Goal: Task Accomplishment & Management: Manage account settings

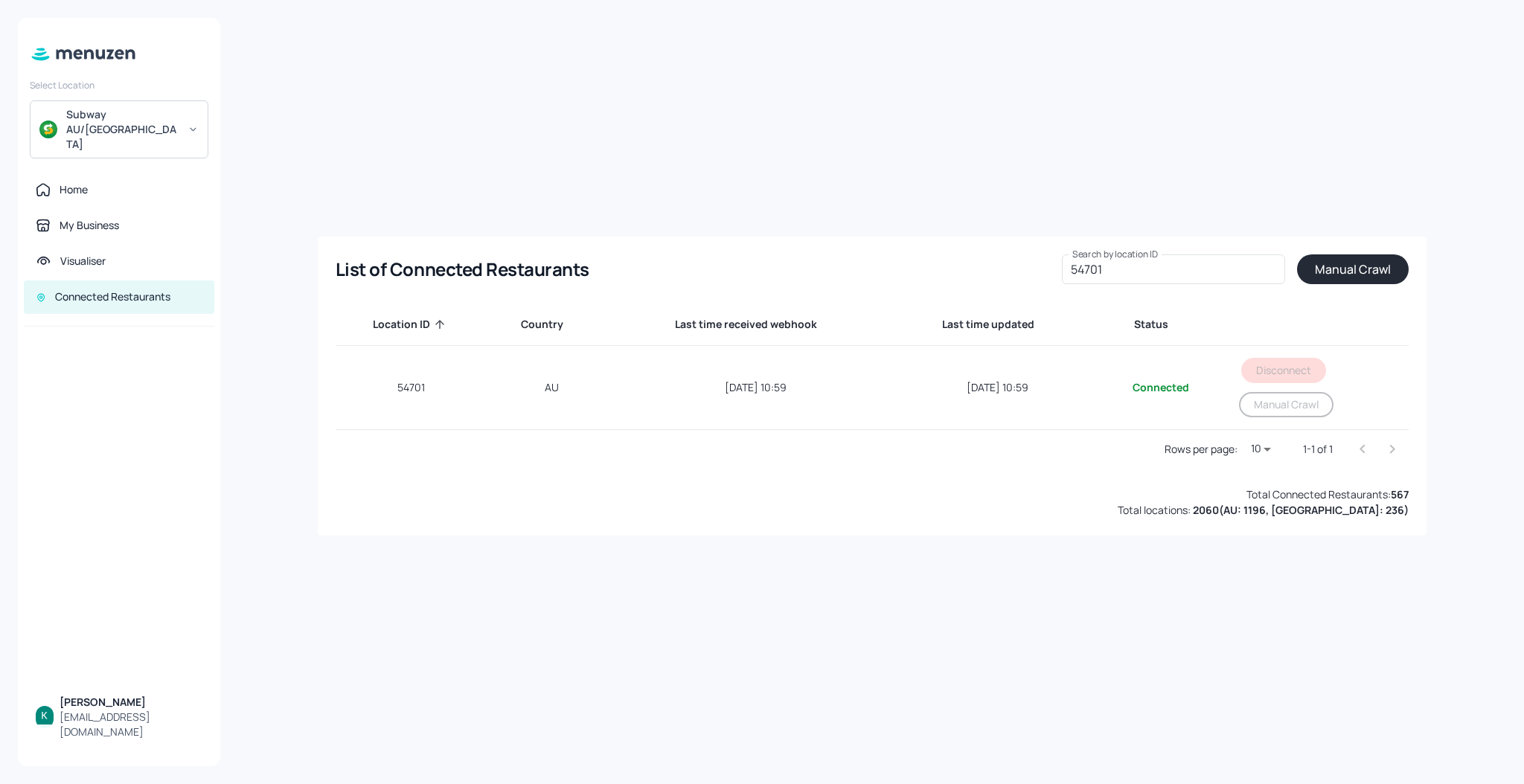
click at [89, 174] on div "Home" at bounding box center [118, 189] width 191 height 32
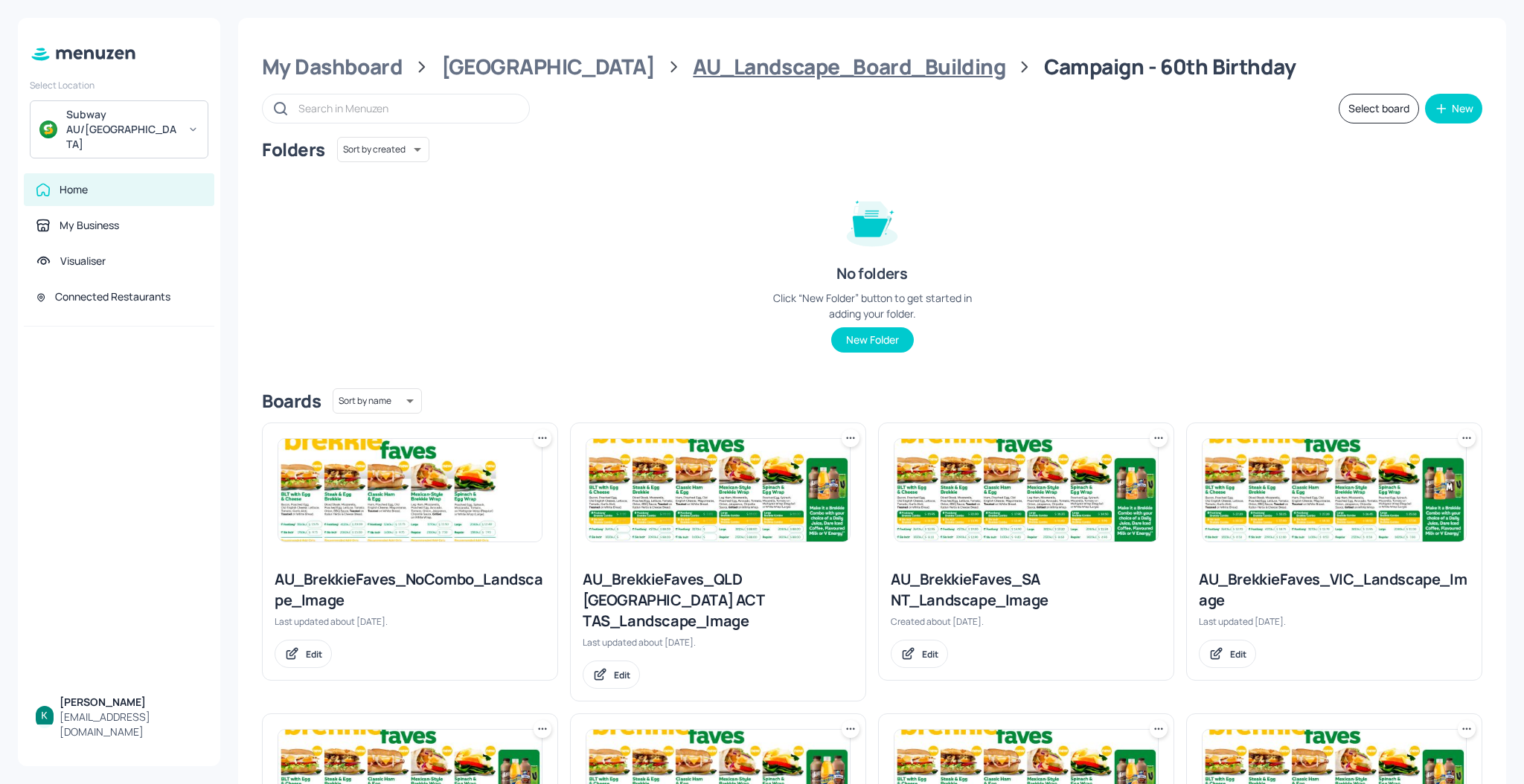
click at [693, 69] on div "AU_Landscape_Board_Building" at bounding box center [849, 66] width 313 height 26
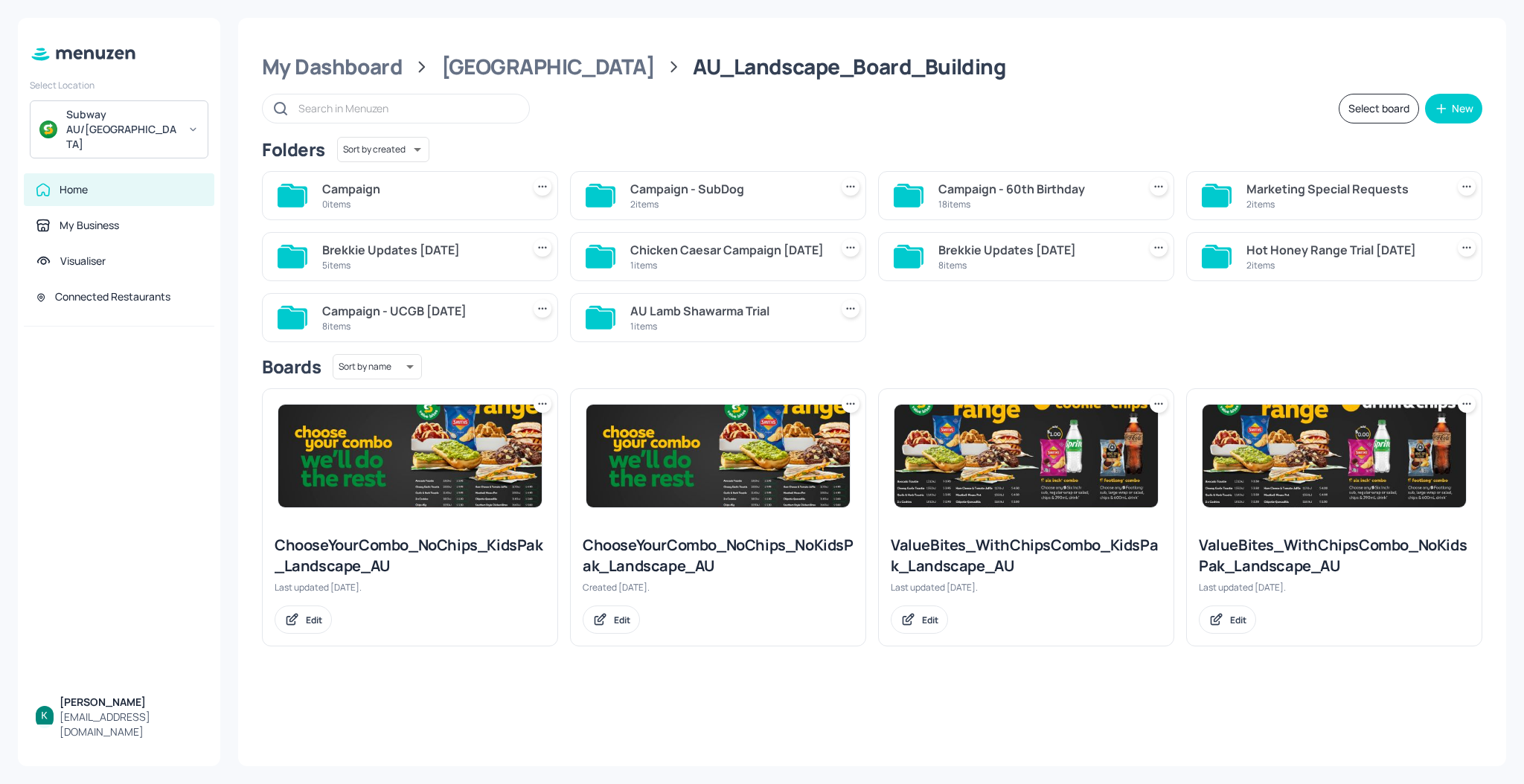
click at [854, 186] on icon at bounding box center [849, 186] width 15 height 15
click at [742, 155] on div at bounding box center [762, 392] width 1524 height 784
click at [703, 207] on div "2 items" at bounding box center [727, 203] width 194 height 13
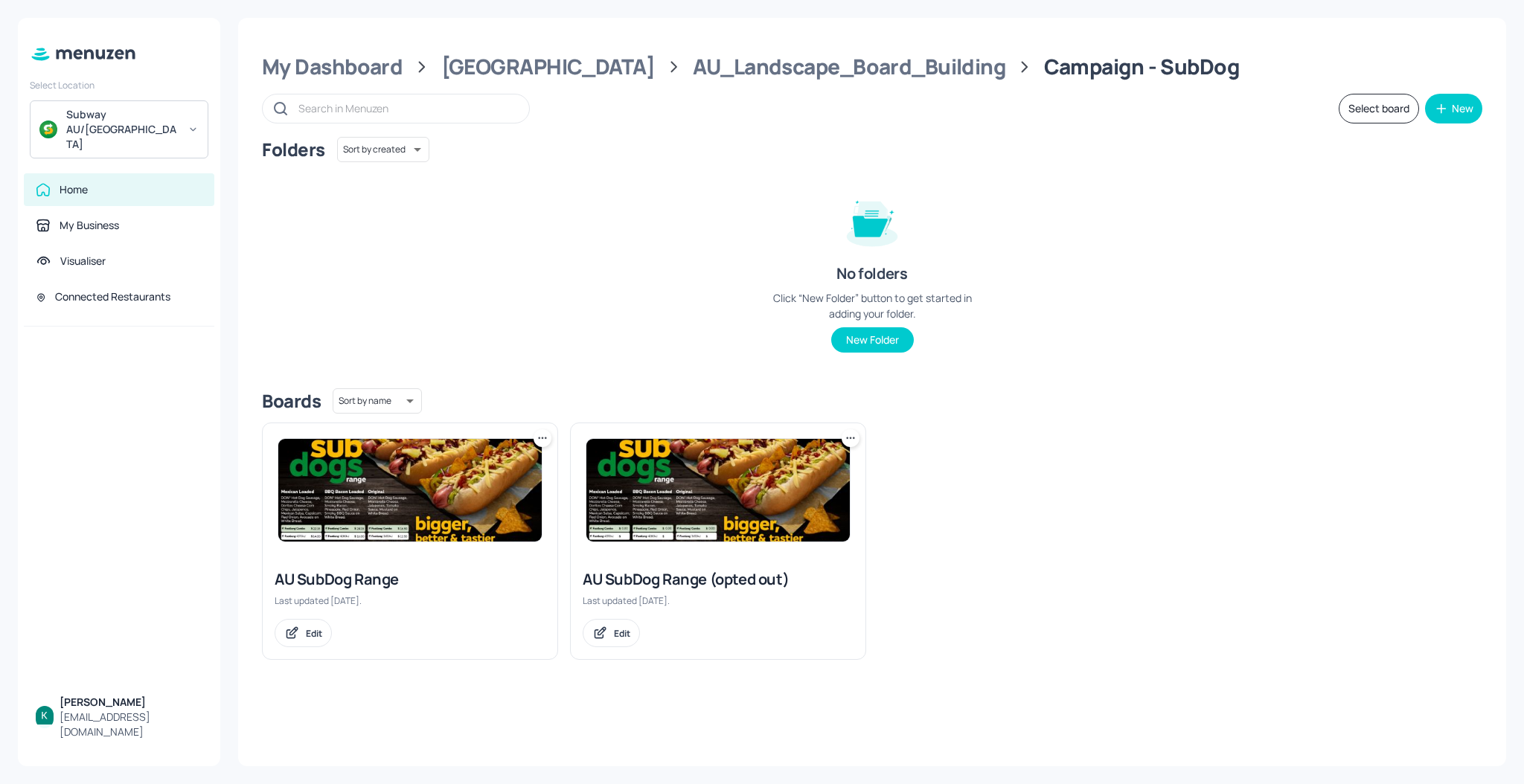
drag, startPoint x: 533, startPoint y: 444, endPoint x: 536, endPoint y: 435, distance: 9.5
click at [536, 435] on div at bounding box center [543, 438] width 18 height 18
click at [536, 435] on icon at bounding box center [542, 438] width 15 height 15
click at [464, 522] on p "Move" at bounding box center [459, 519] width 22 height 14
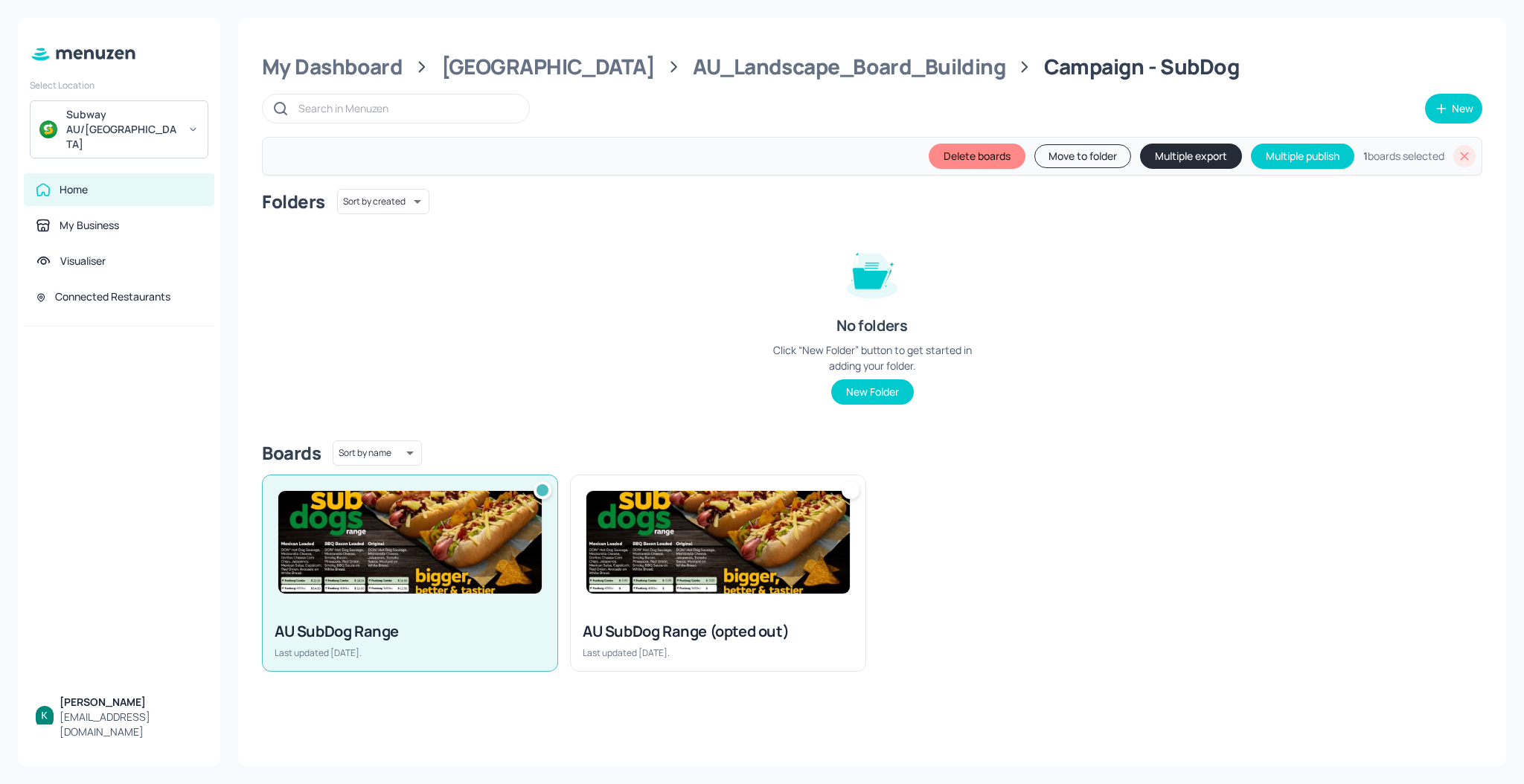
click at [847, 497] on div at bounding box center [850, 491] width 18 height 18
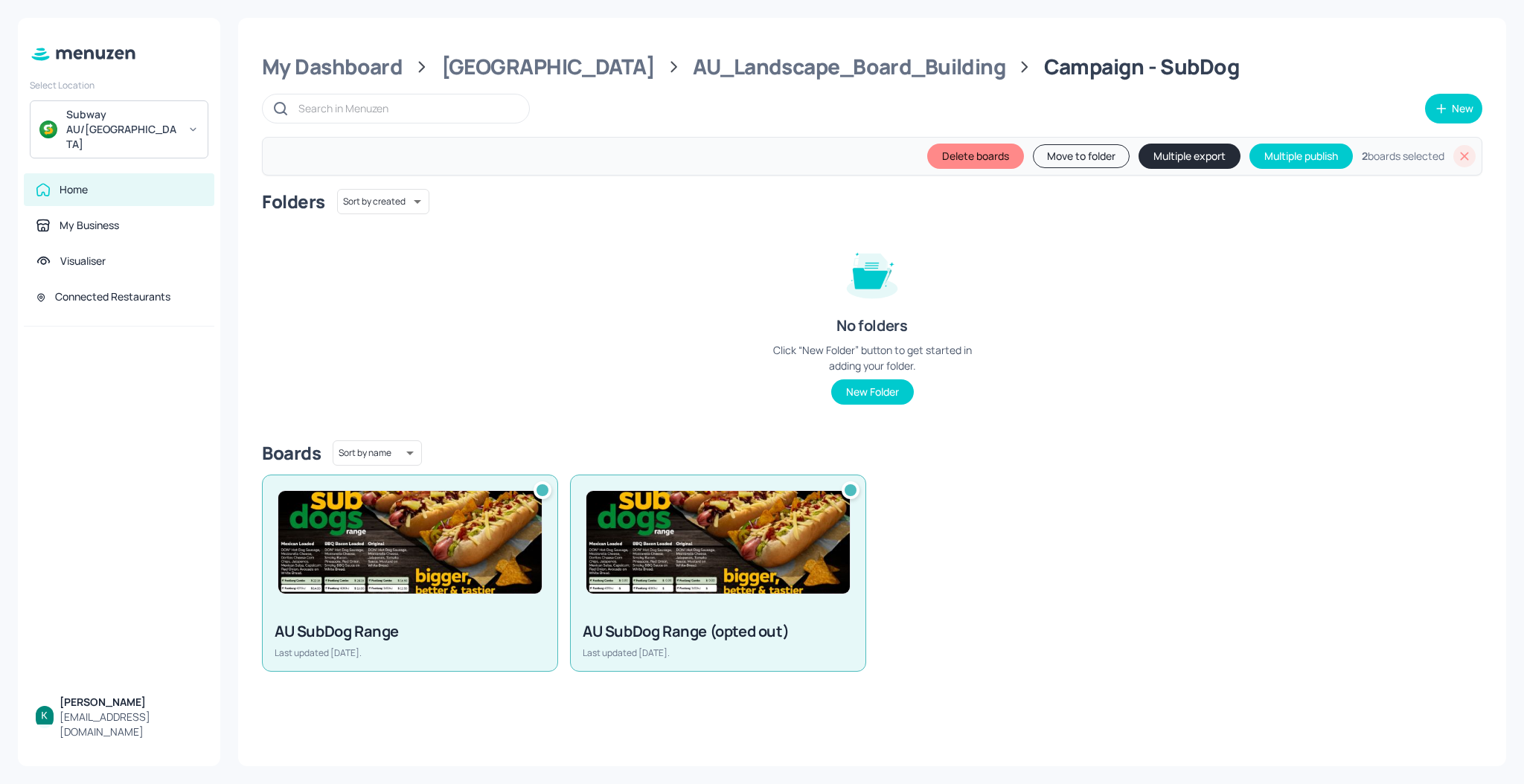
click at [1093, 158] on button "Move to folder" at bounding box center [1081, 156] width 97 height 23
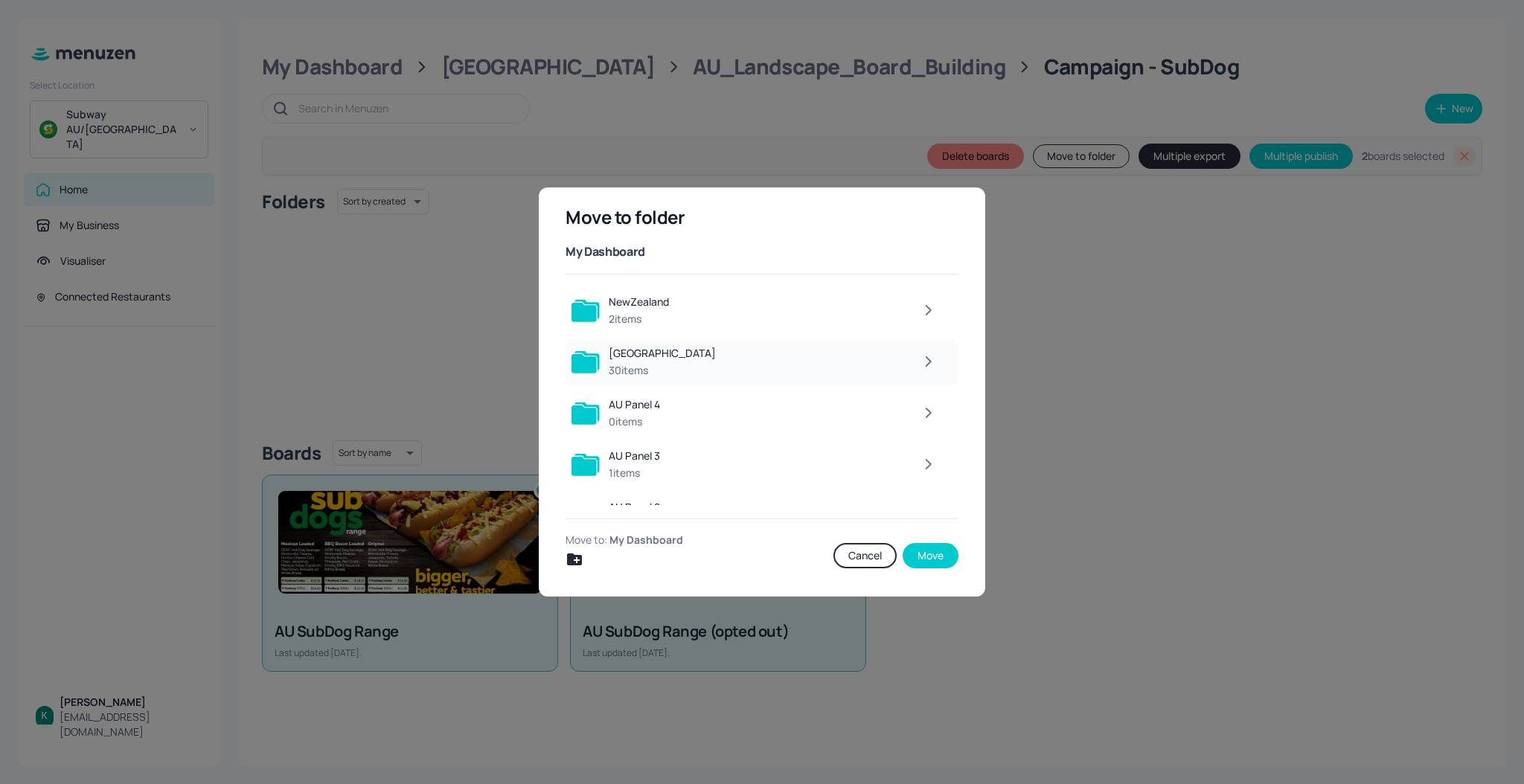
click at [724, 368] on div at bounding box center [834, 362] width 220 height 29
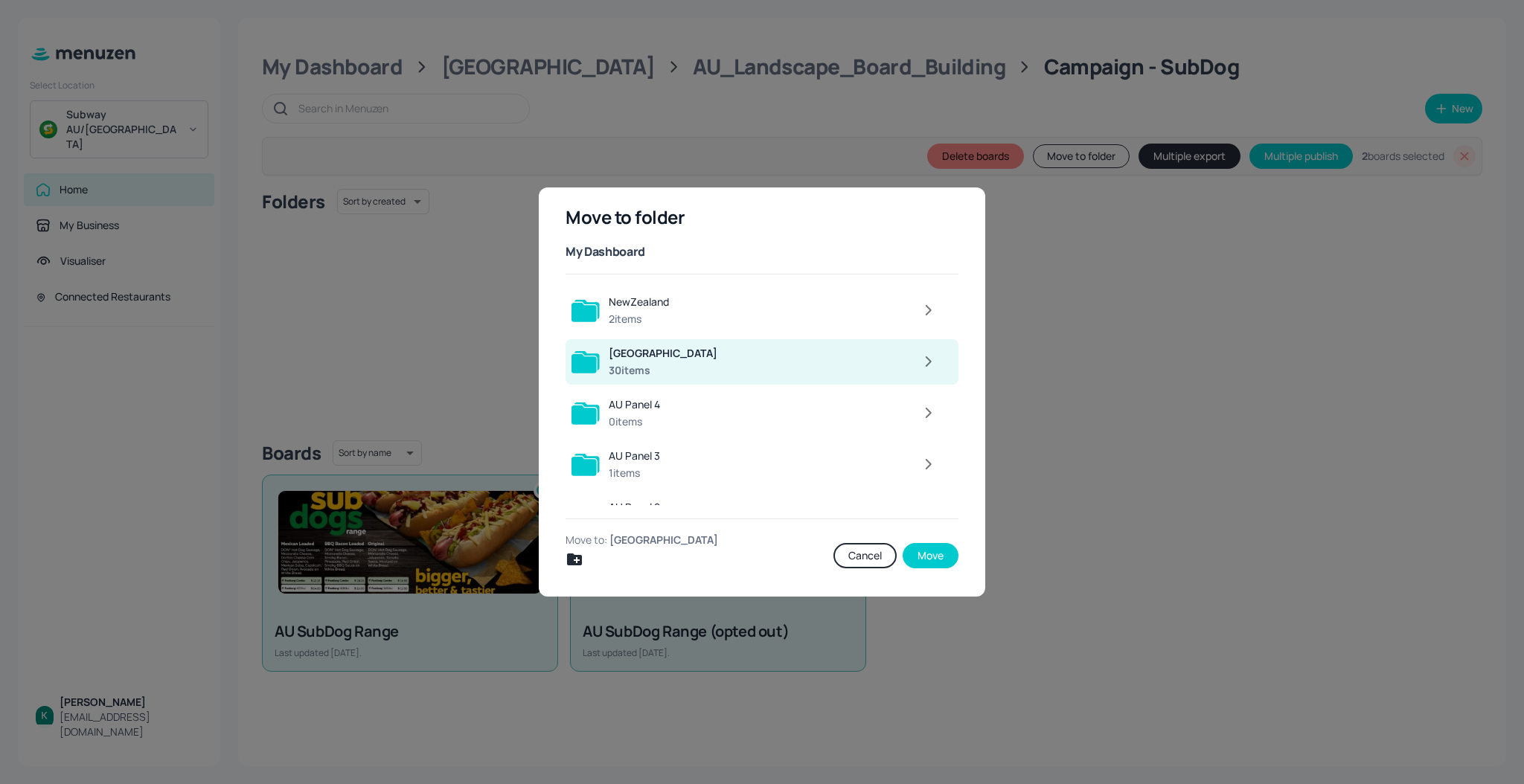
click at [726, 368] on div at bounding box center [835, 362] width 218 height 29
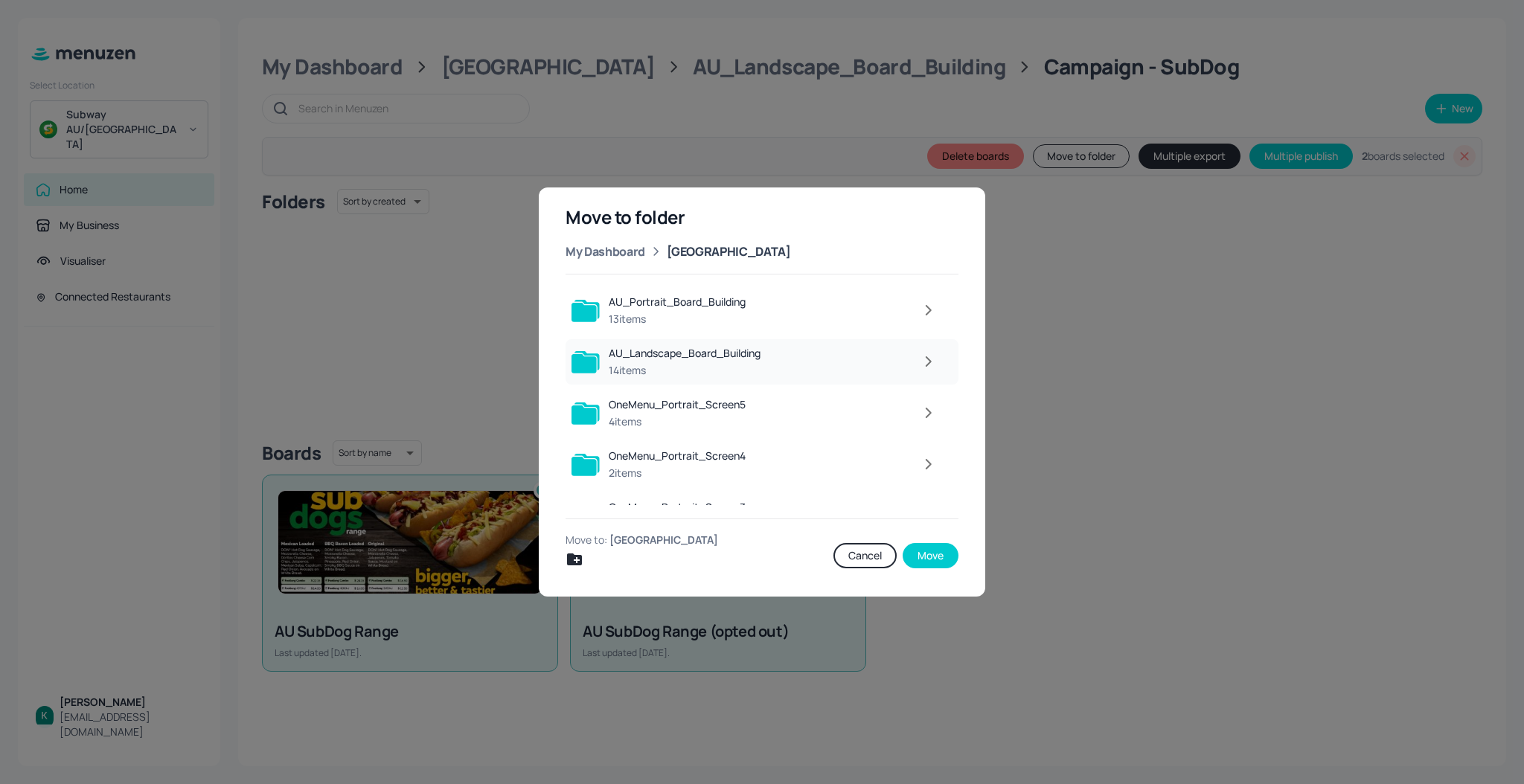
click at [688, 349] on div "AU_Landscape_Board_Building" at bounding box center [684, 353] width 152 height 15
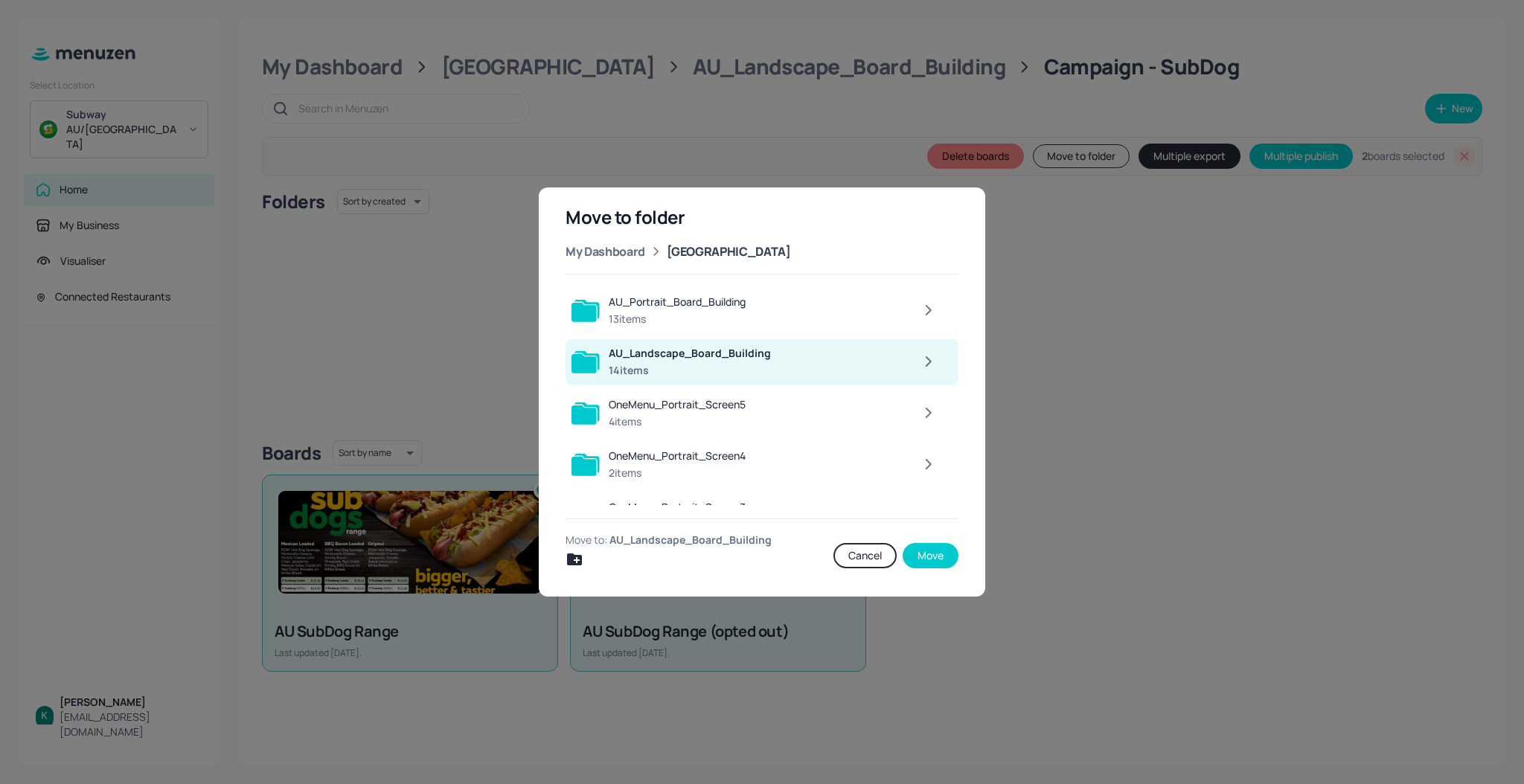
click at [688, 349] on div "AU_Landscape_Board_Building" at bounding box center [690, 353] width 162 height 15
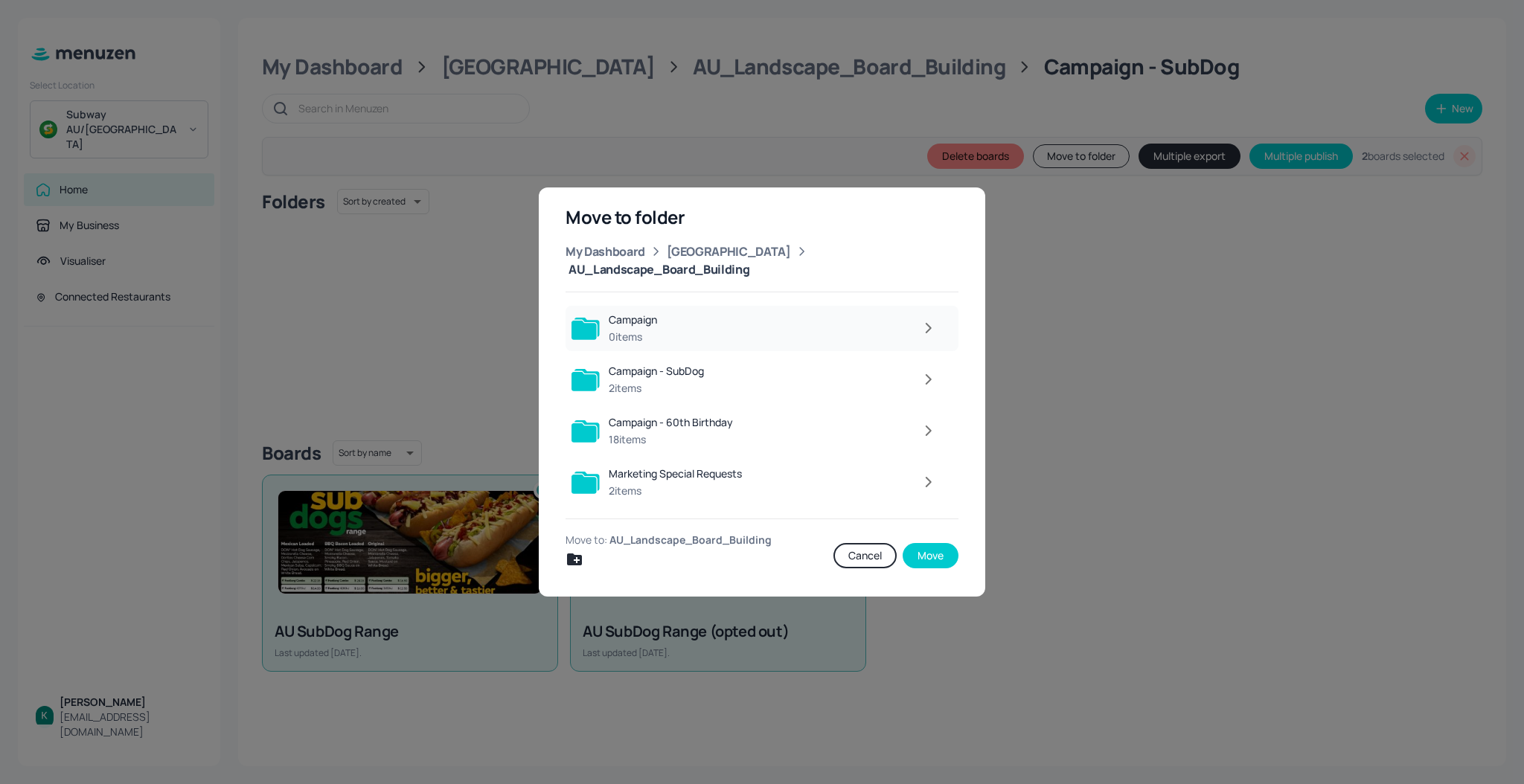
click at [690, 313] on div at bounding box center [805, 327] width 279 height 29
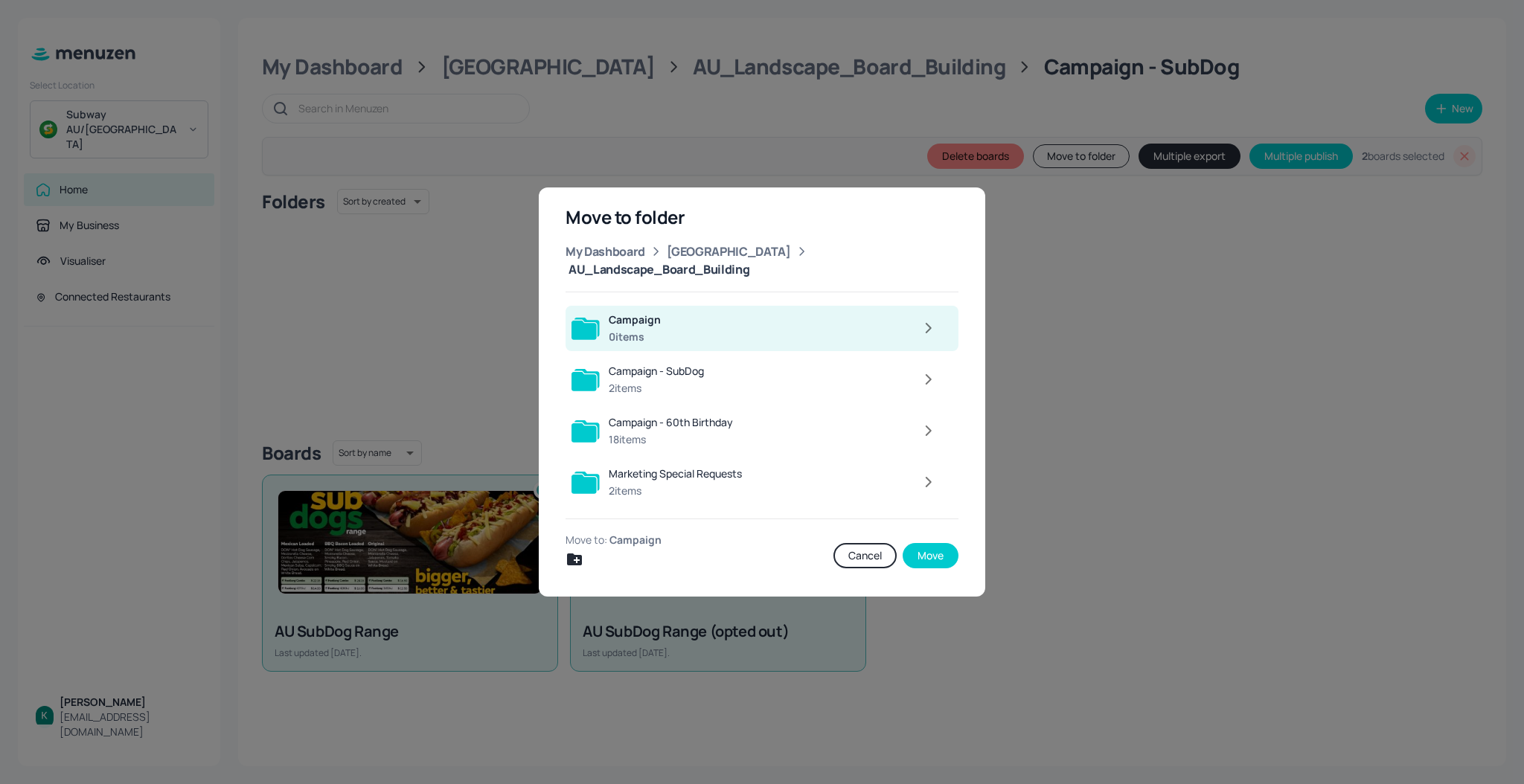
click at [690, 313] on div at bounding box center [806, 327] width 275 height 29
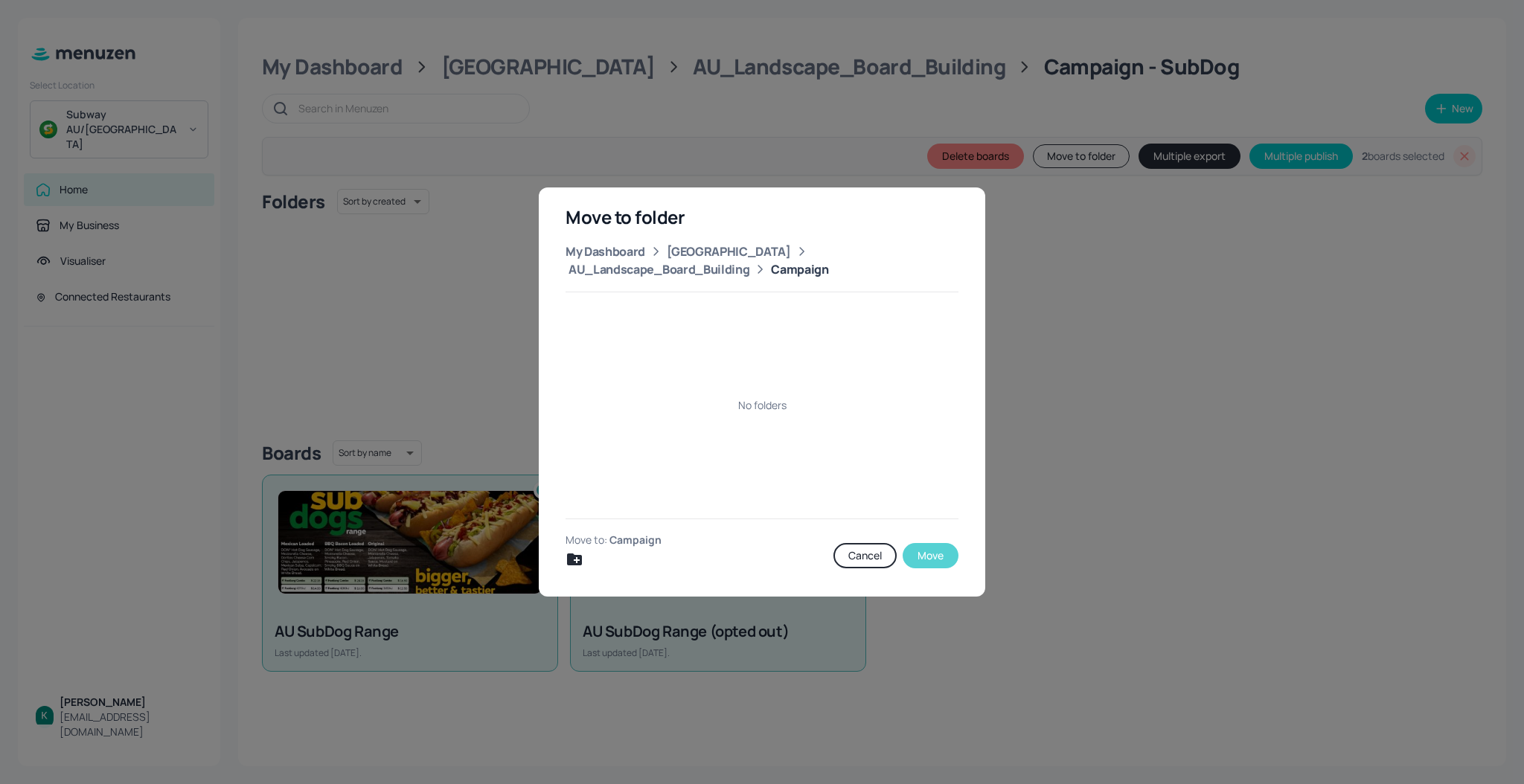
click at [937, 559] on button "Move" at bounding box center [930, 556] width 56 height 25
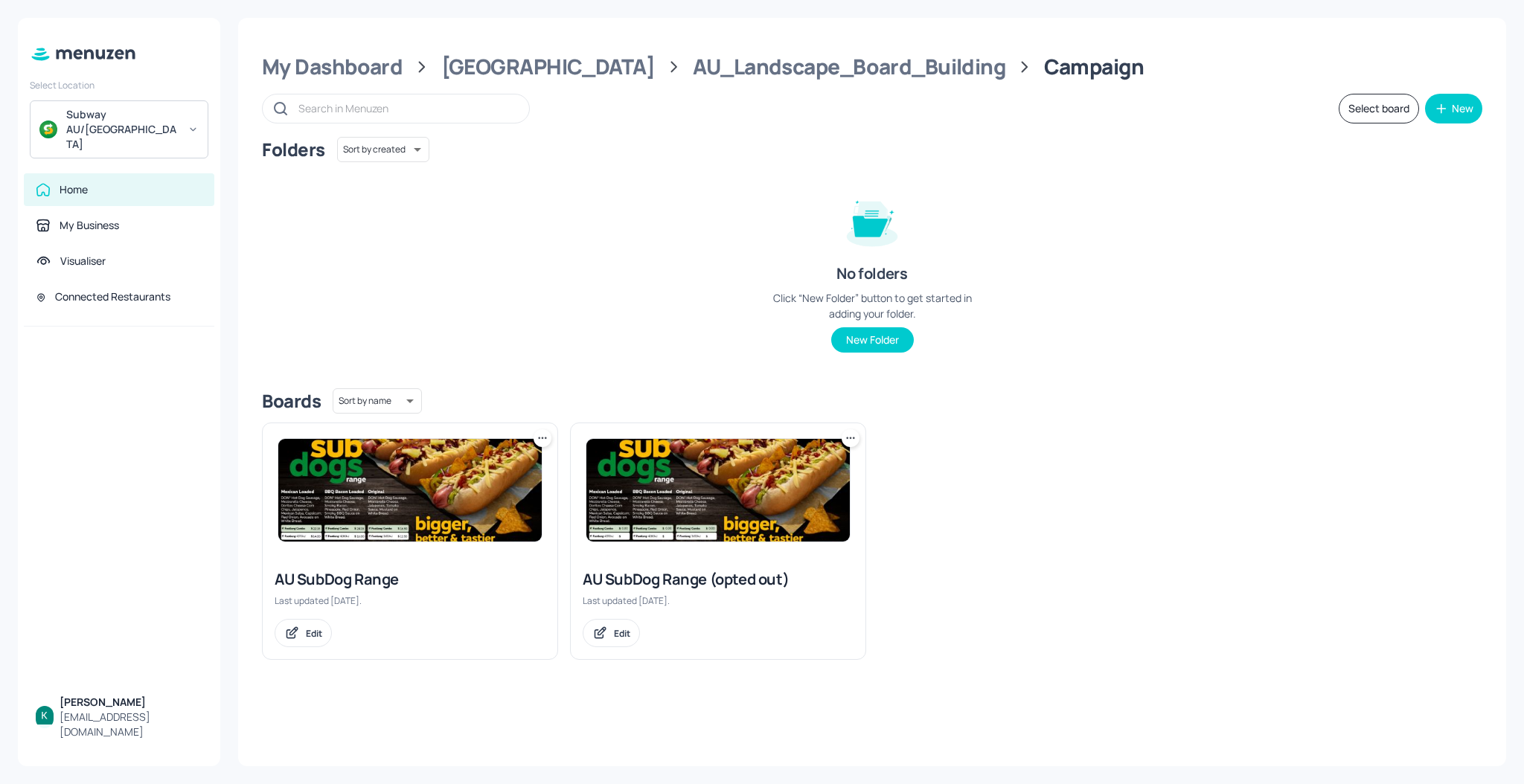
drag, startPoint x: 944, startPoint y: 70, endPoint x: 841, endPoint y: 87, distance: 104.4
click at [841, 87] on div "My Dashboard Australia AU_Landscape_Board_Building Campaign Select board New Fo…" at bounding box center [872, 392] width 1268 height 749
click at [1457, 113] on div "New" at bounding box center [1462, 109] width 22 height 11
click at [1381, 147] on div "Add new folder" at bounding box center [1408, 145] width 149 height 32
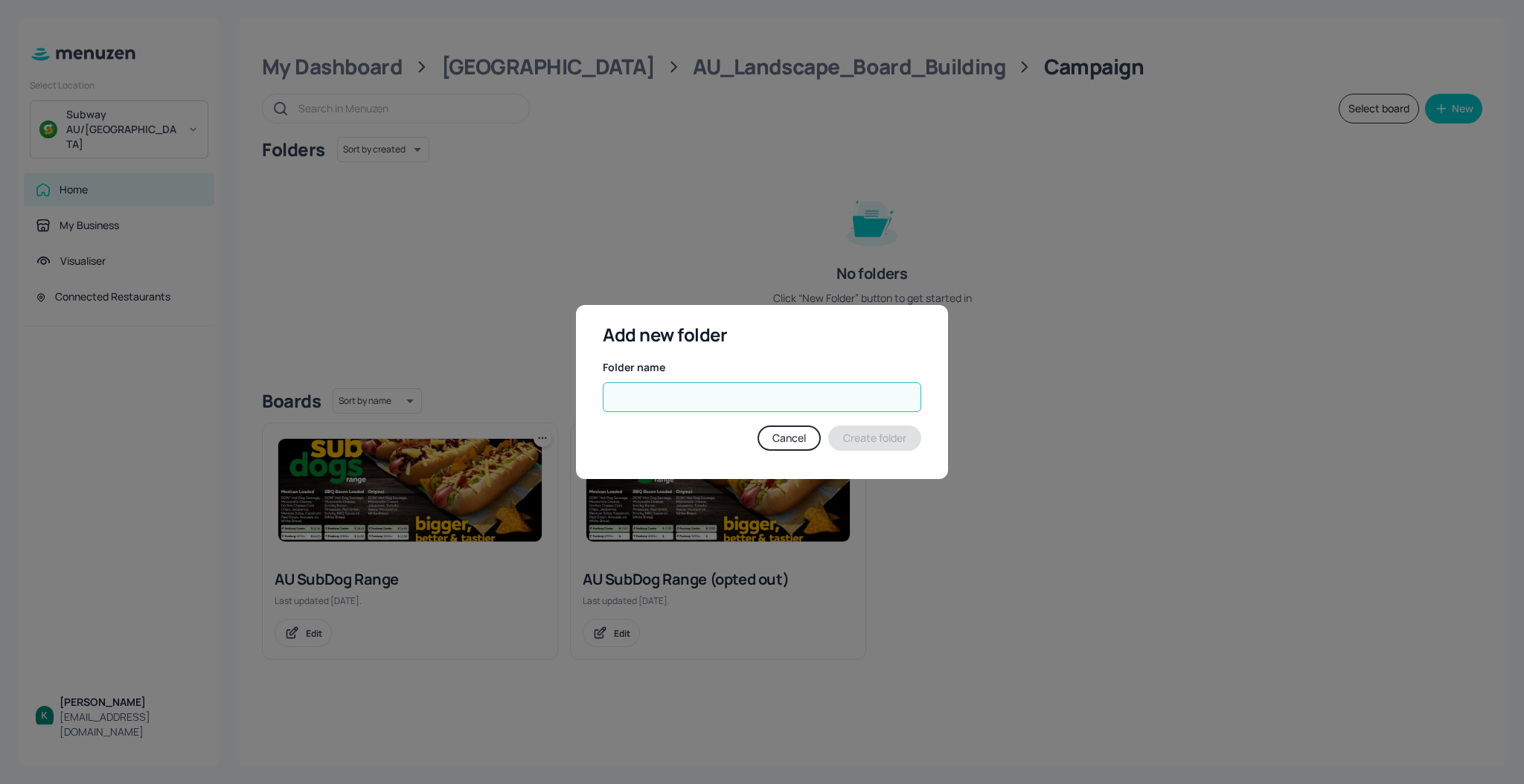
click at [704, 382] on input "text" at bounding box center [762, 397] width 319 height 29
type input "SubDog"
click at [896, 441] on button "Create folder" at bounding box center [874, 438] width 93 height 25
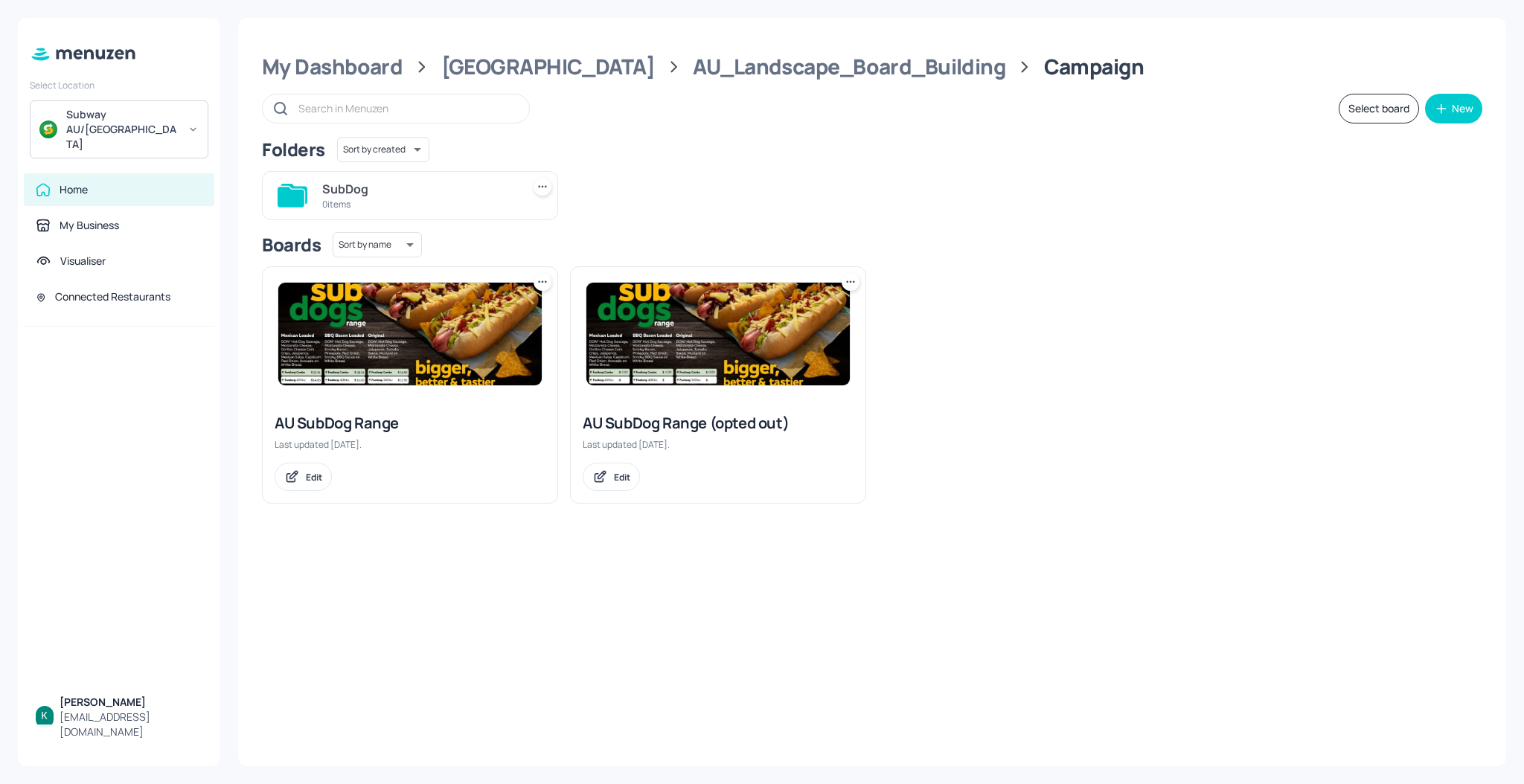
click at [547, 283] on icon at bounding box center [542, 282] width 15 height 15
click at [472, 355] on div "Move" at bounding box center [486, 364] width 119 height 25
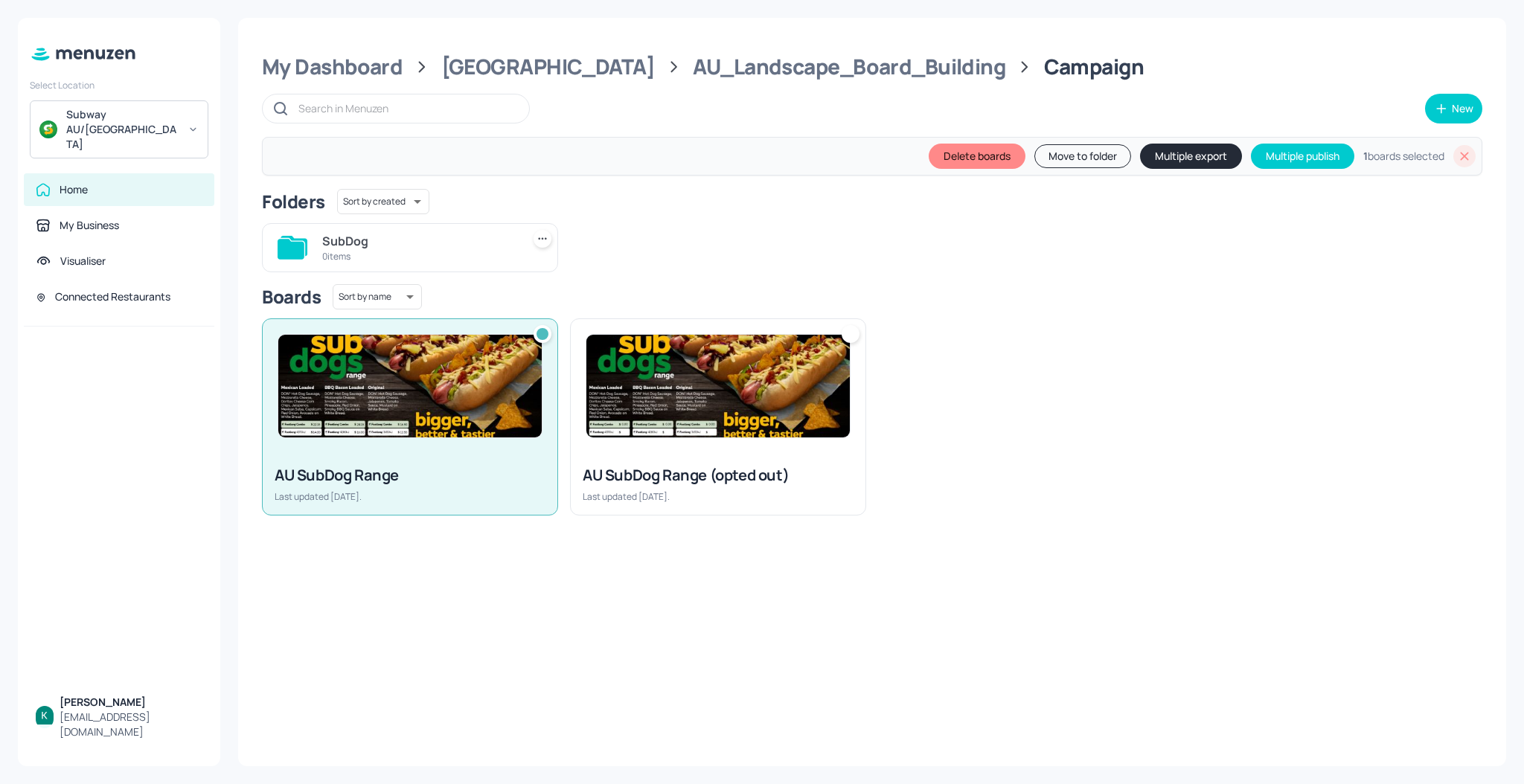
click at [645, 381] on img at bounding box center [718, 386] width 263 height 103
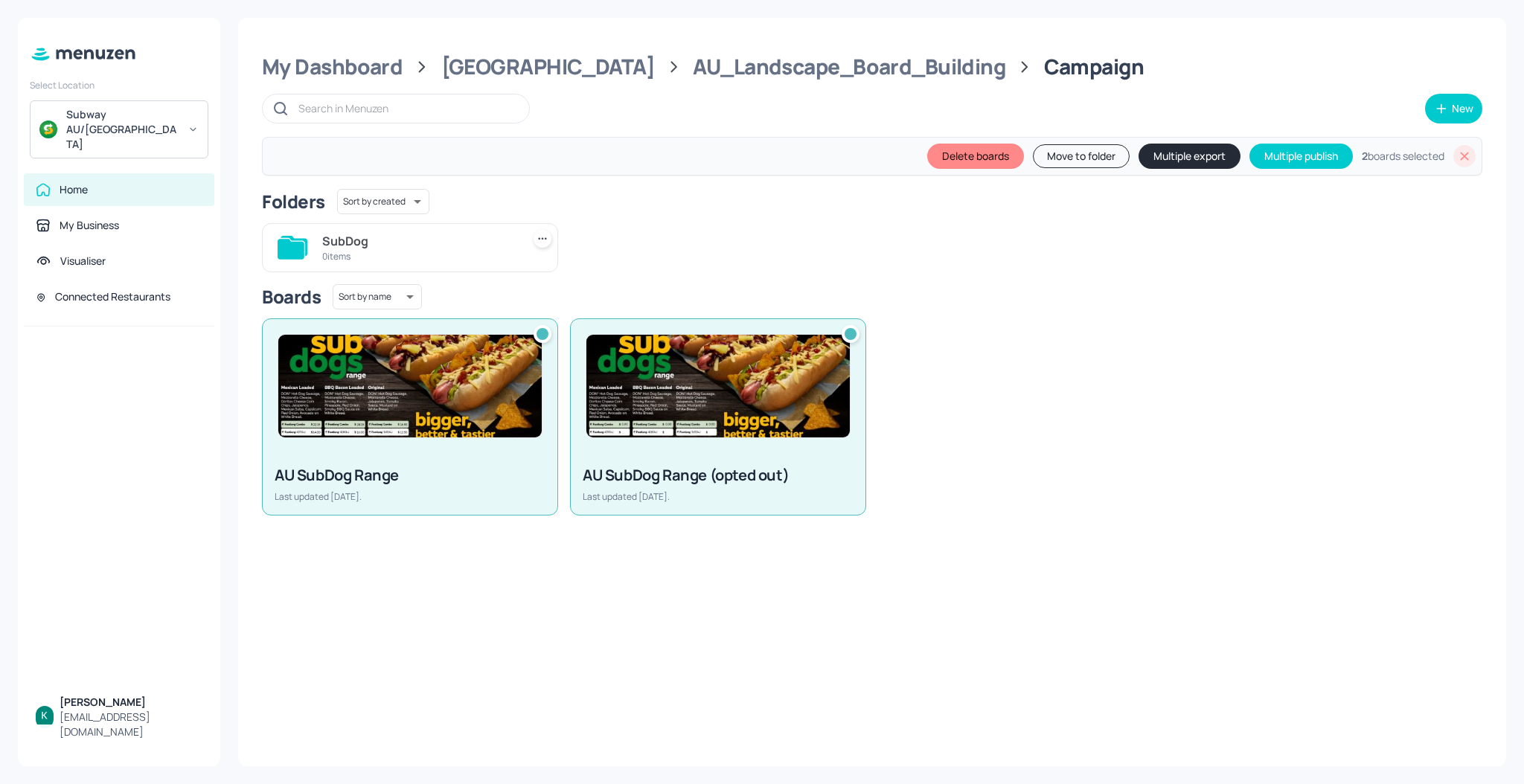
click at [1064, 156] on button "Move to folder" at bounding box center [1081, 156] width 97 height 23
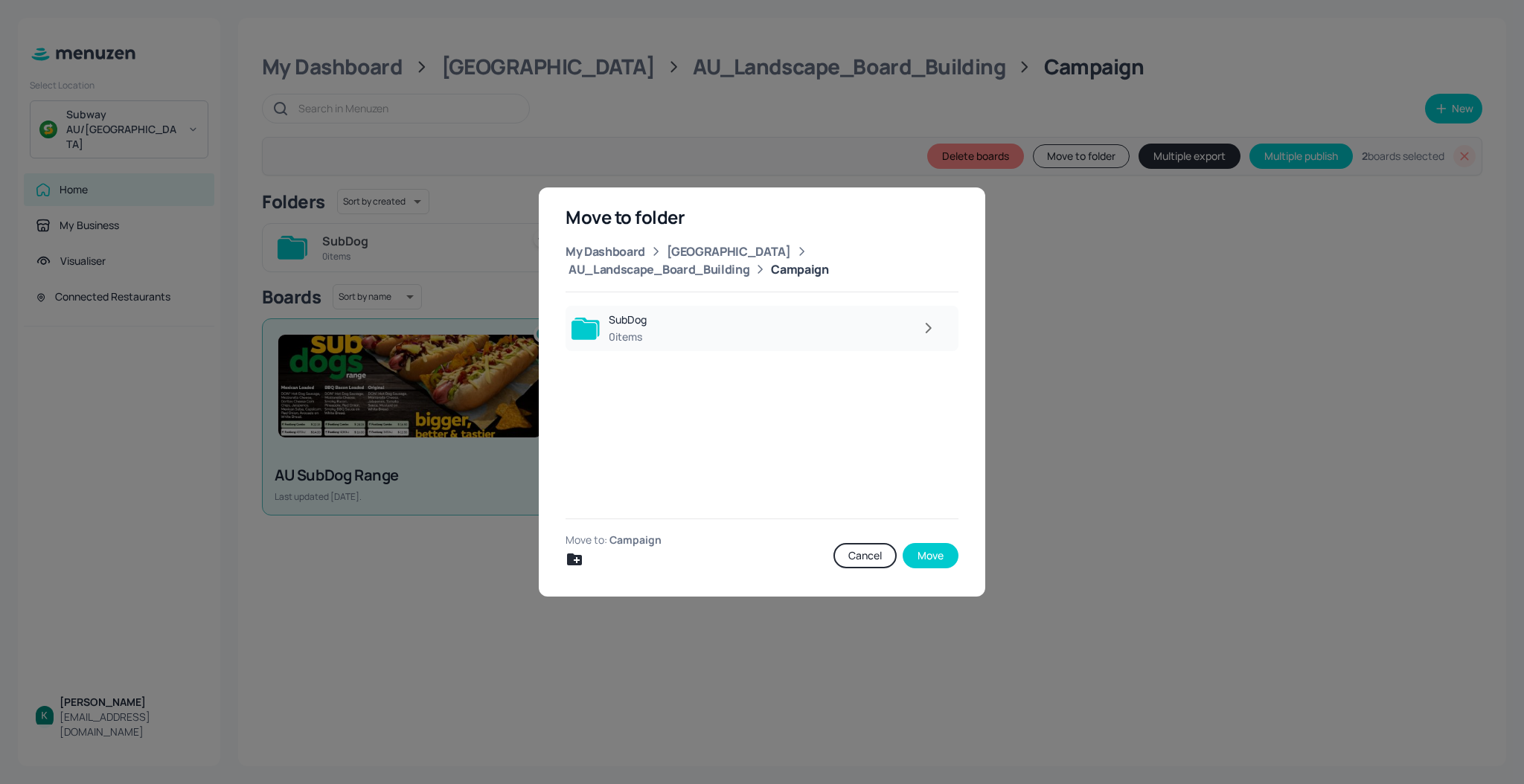
click at [703, 343] on div at bounding box center [800, 327] width 288 height 29
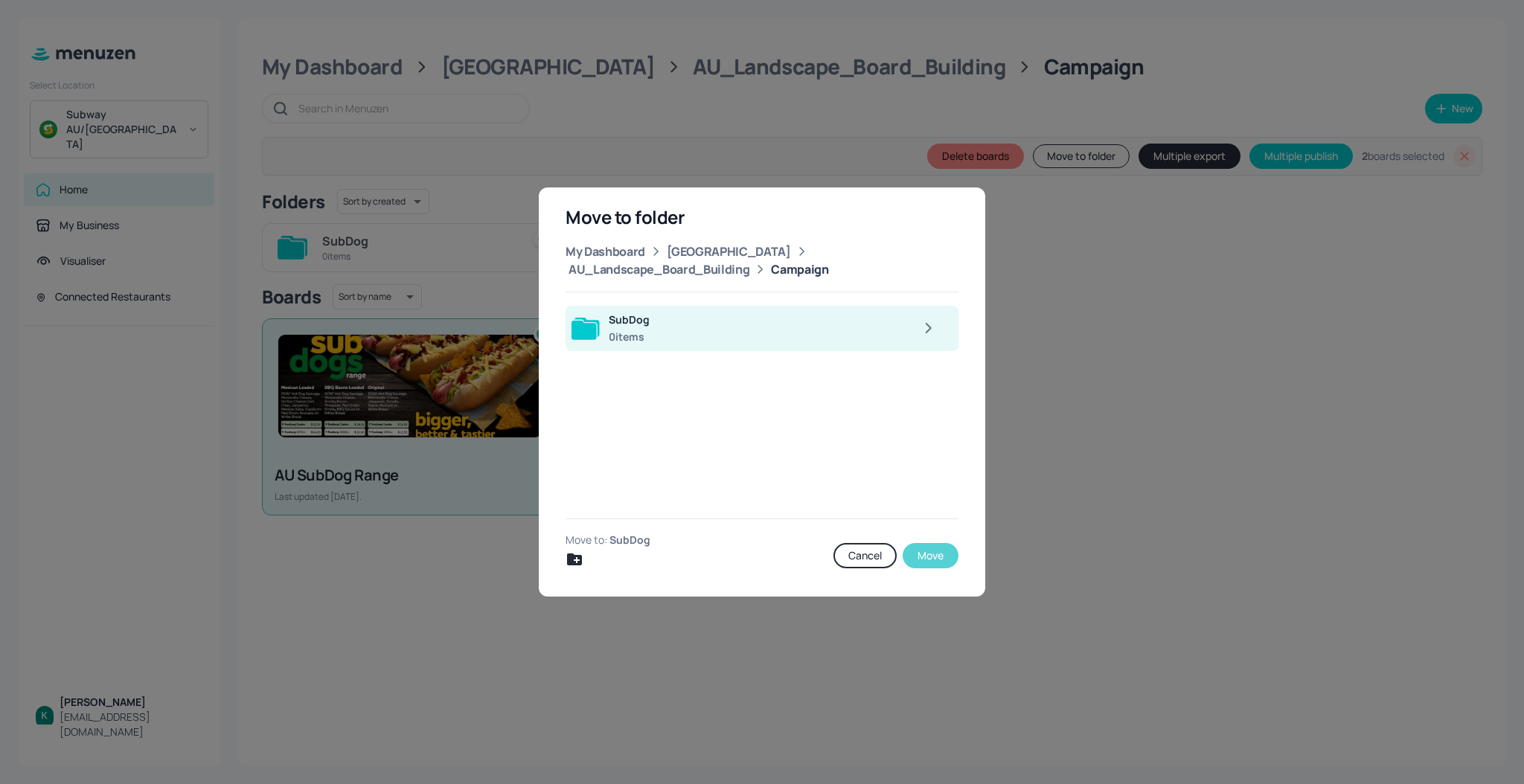
click at [924, 550] on button "Move" at bounding box center [930, 556] width 56 height 25
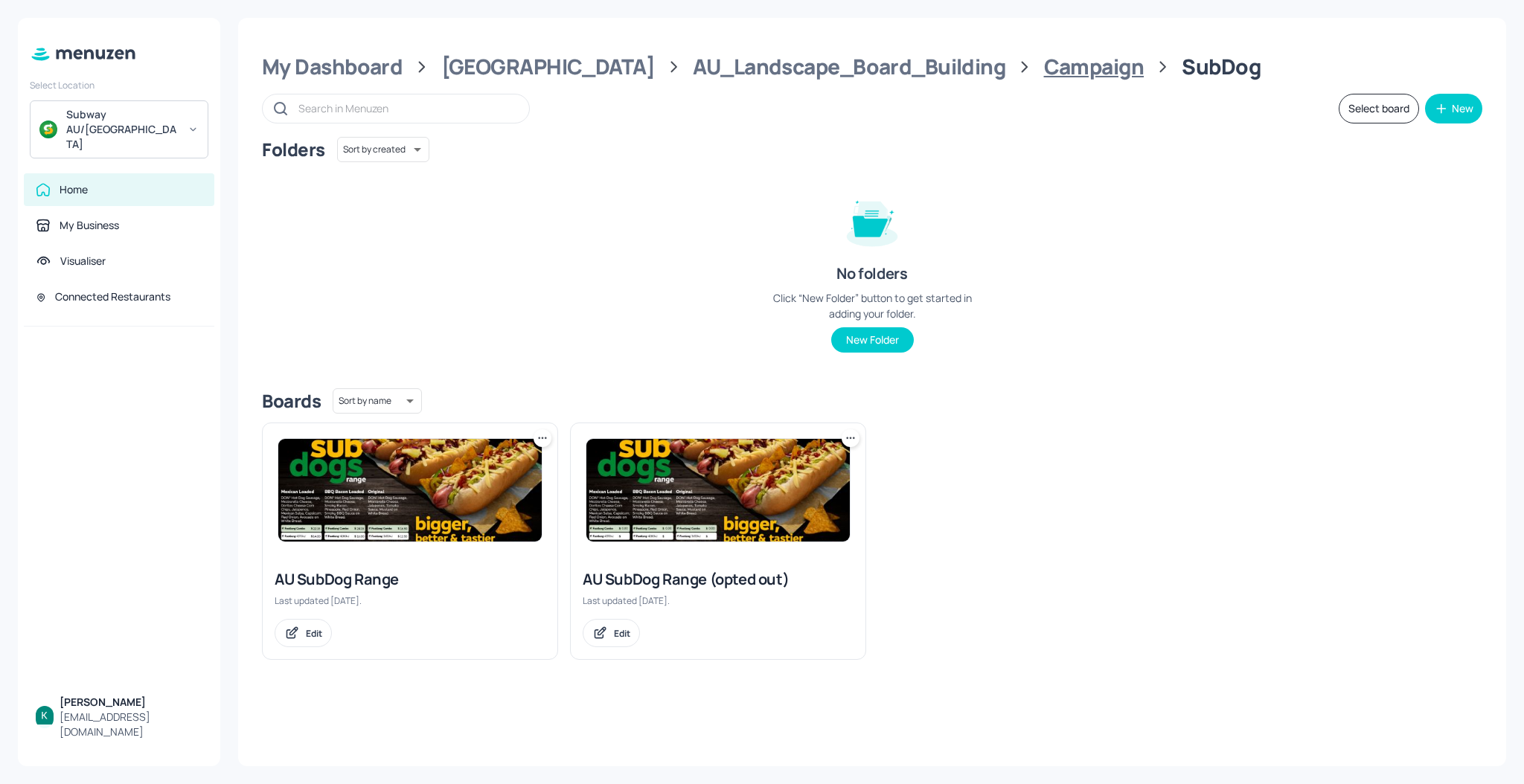
click at [1044, 70] on div "Campaign" at bounding box center [1094, 66] width 101 height 26
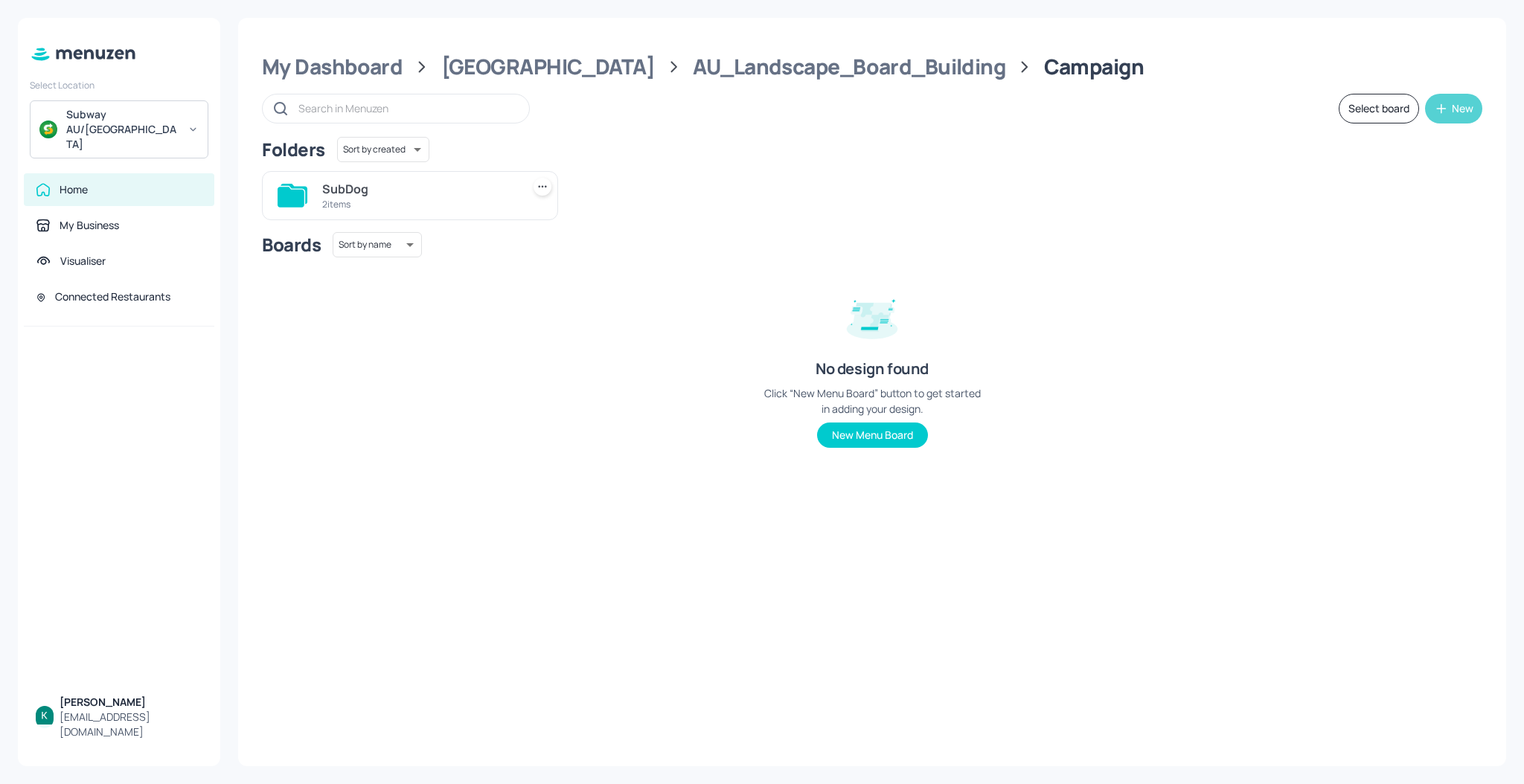
click at [1445, 111] on icon "button" at bounding box center [1441, 109] width 15 height 15
click at [1385, 182] on div "Add new board" at bounding box center [1408, 179] width 149 height 32
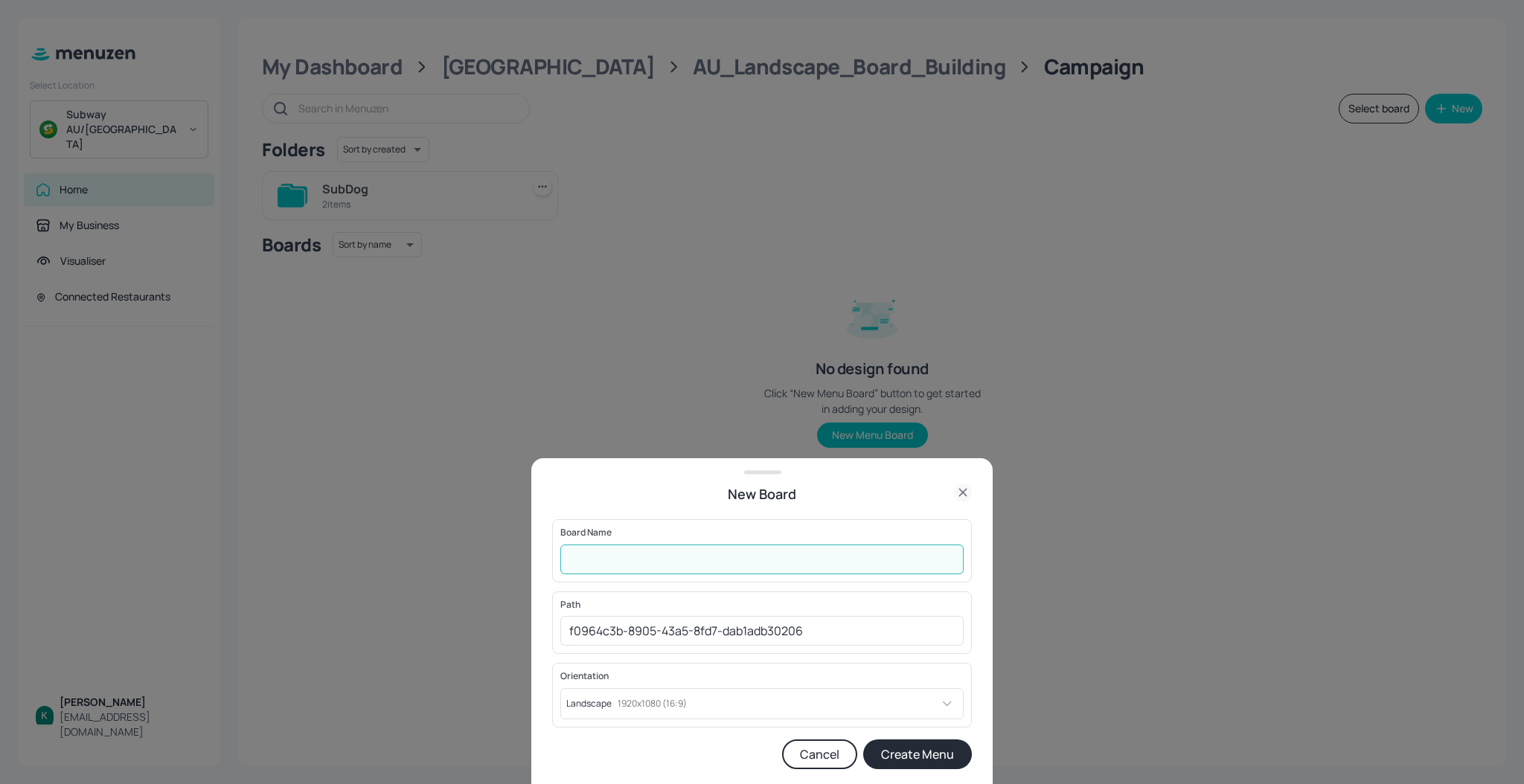
click at [727, 552] on input "text" at bounding box center [762, 559] width 404 height 29
click at [657, 566] on input "Cordon Bleu" at bounding box center [762, 559] width 404 height 29
type input "Hot Honey"
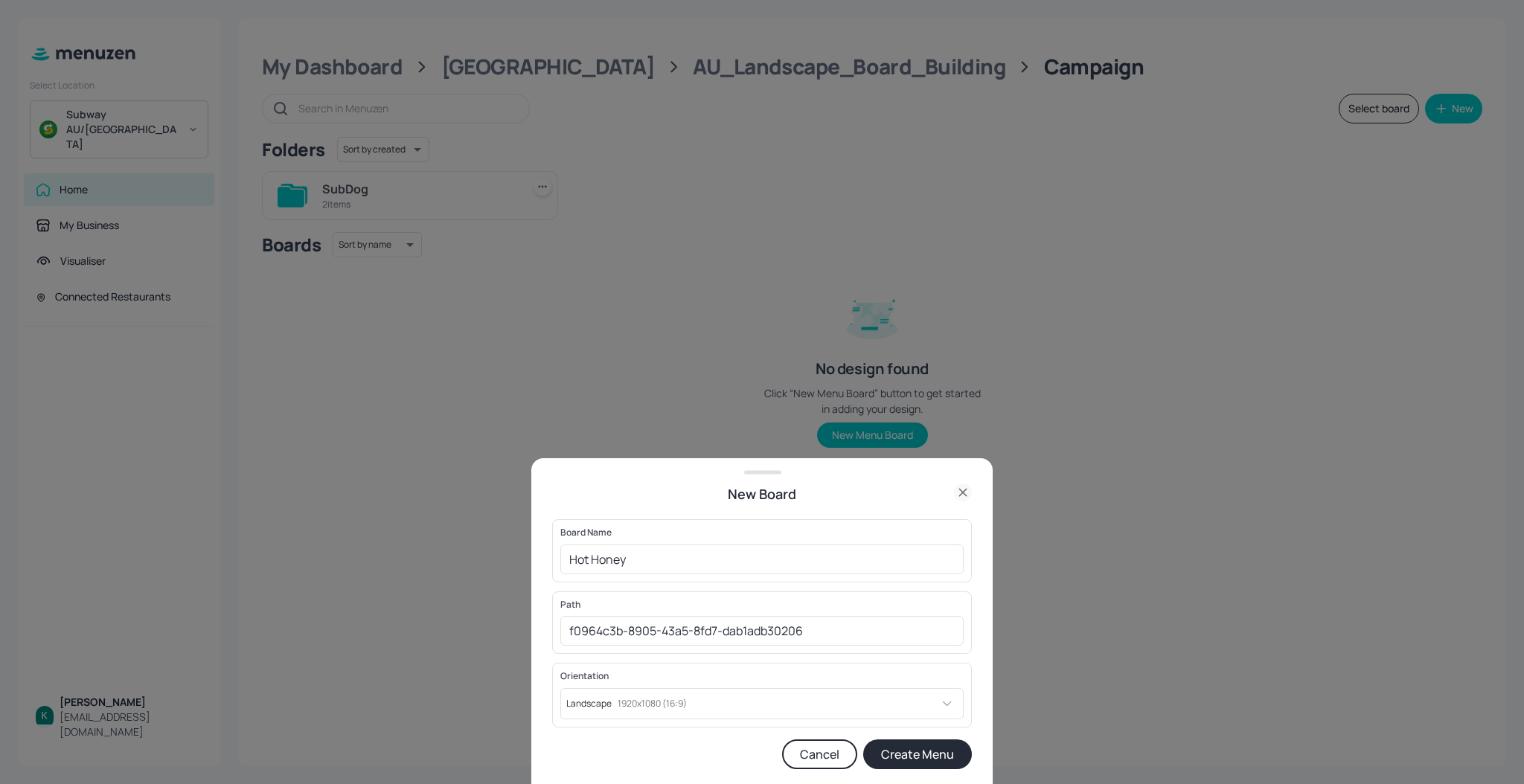
click at [900, 745] on button "Create Menu" at bounding box center [917, 755] width 109 height 29
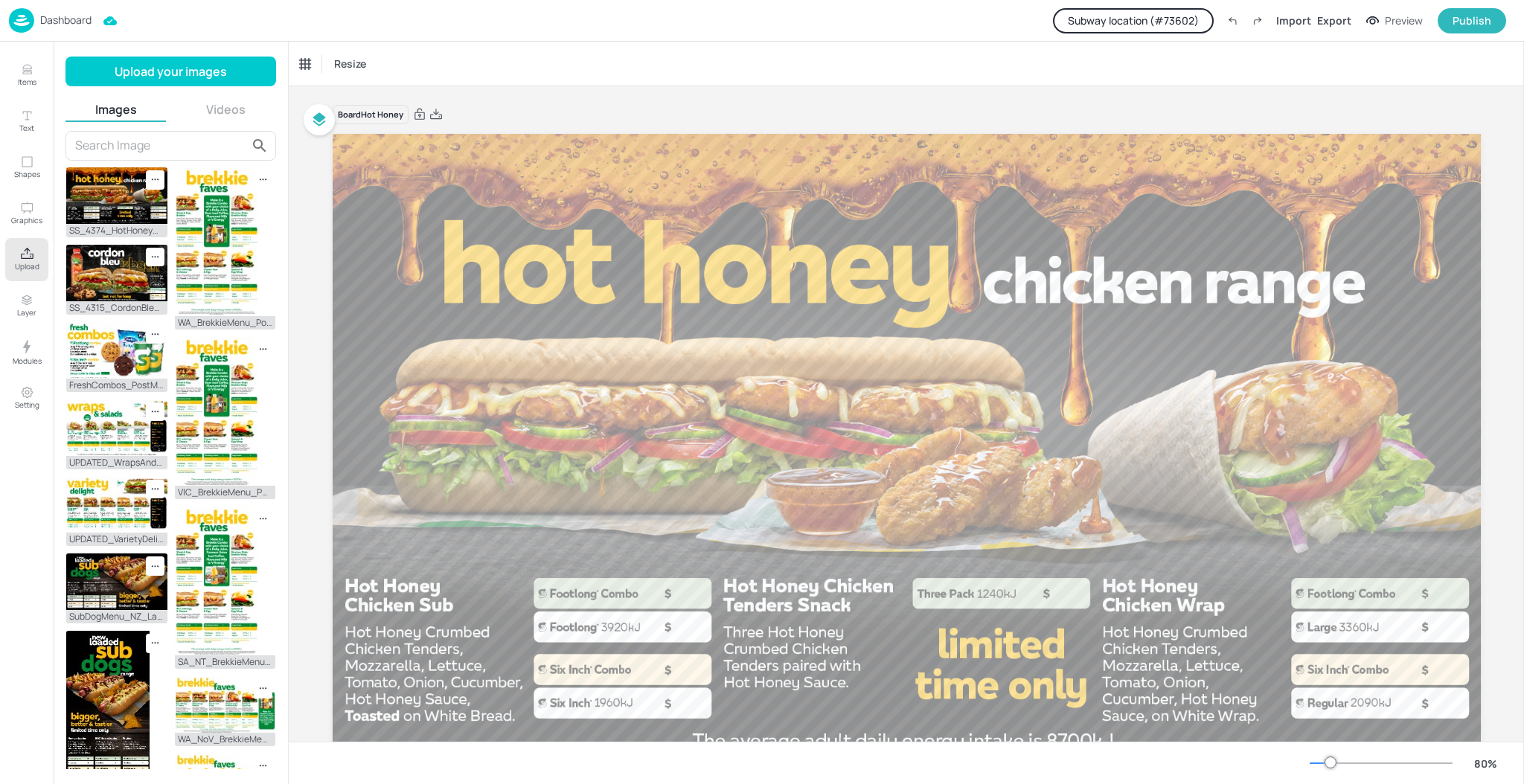
click at [62, 11] on div "Dashboard" at bounding box center [50, 20] width 82 height 24
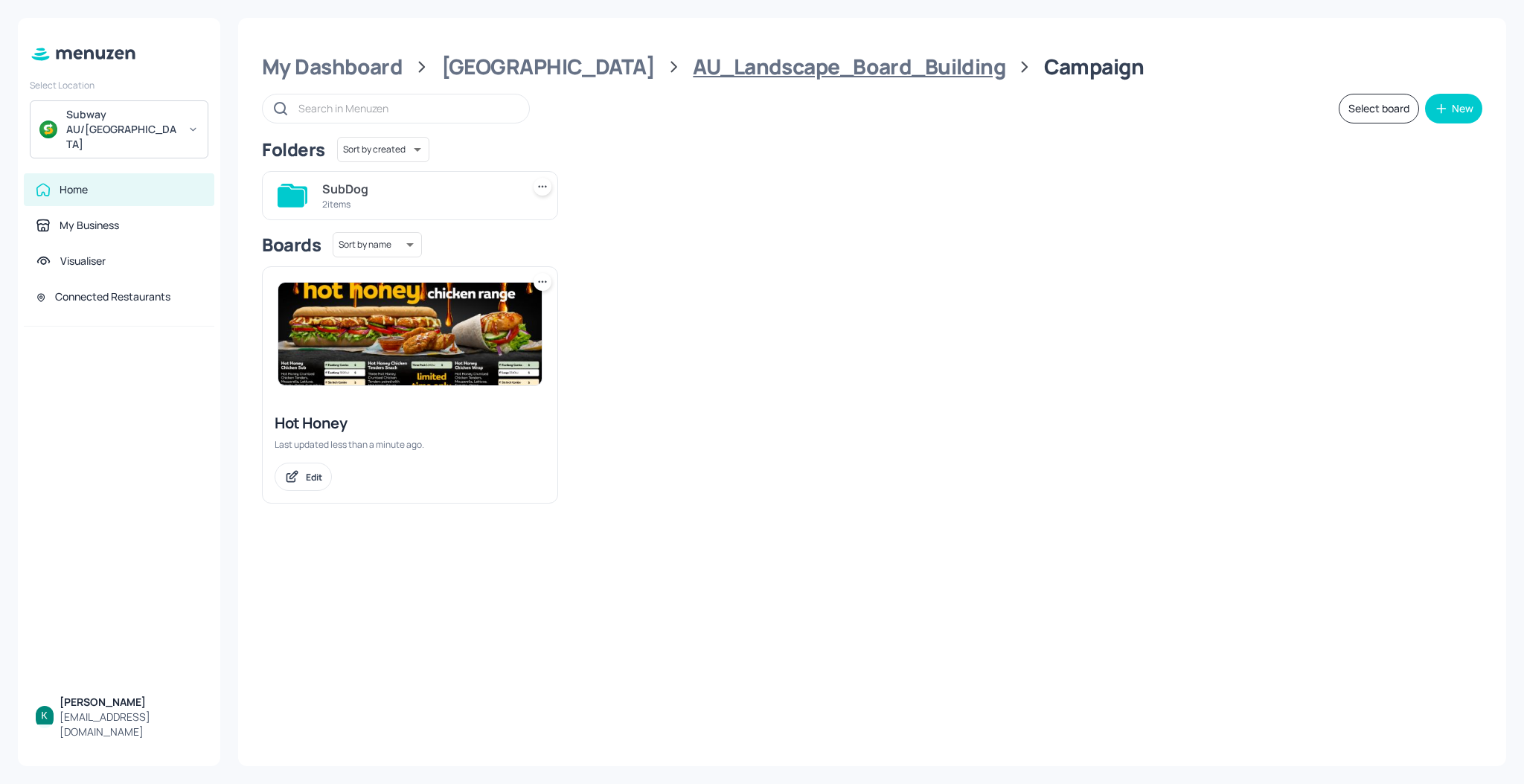
click at [693, 73] on div "AU_Landscape_Board_Building" at bounding box center [849, 66] width 313 height 26
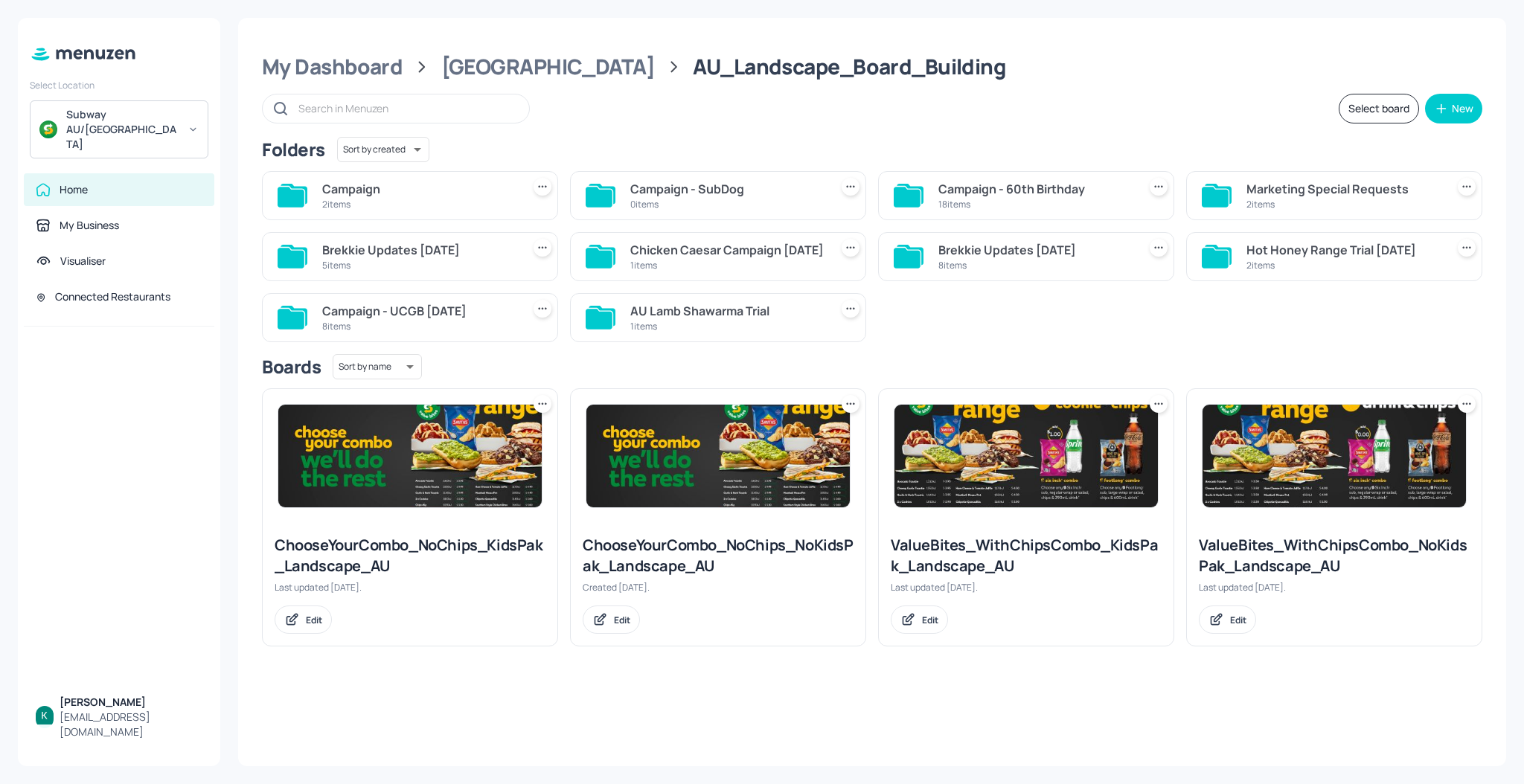
click at [420, 192] on div "Campaign" at bounding box center [419, 189] width 194 height 18
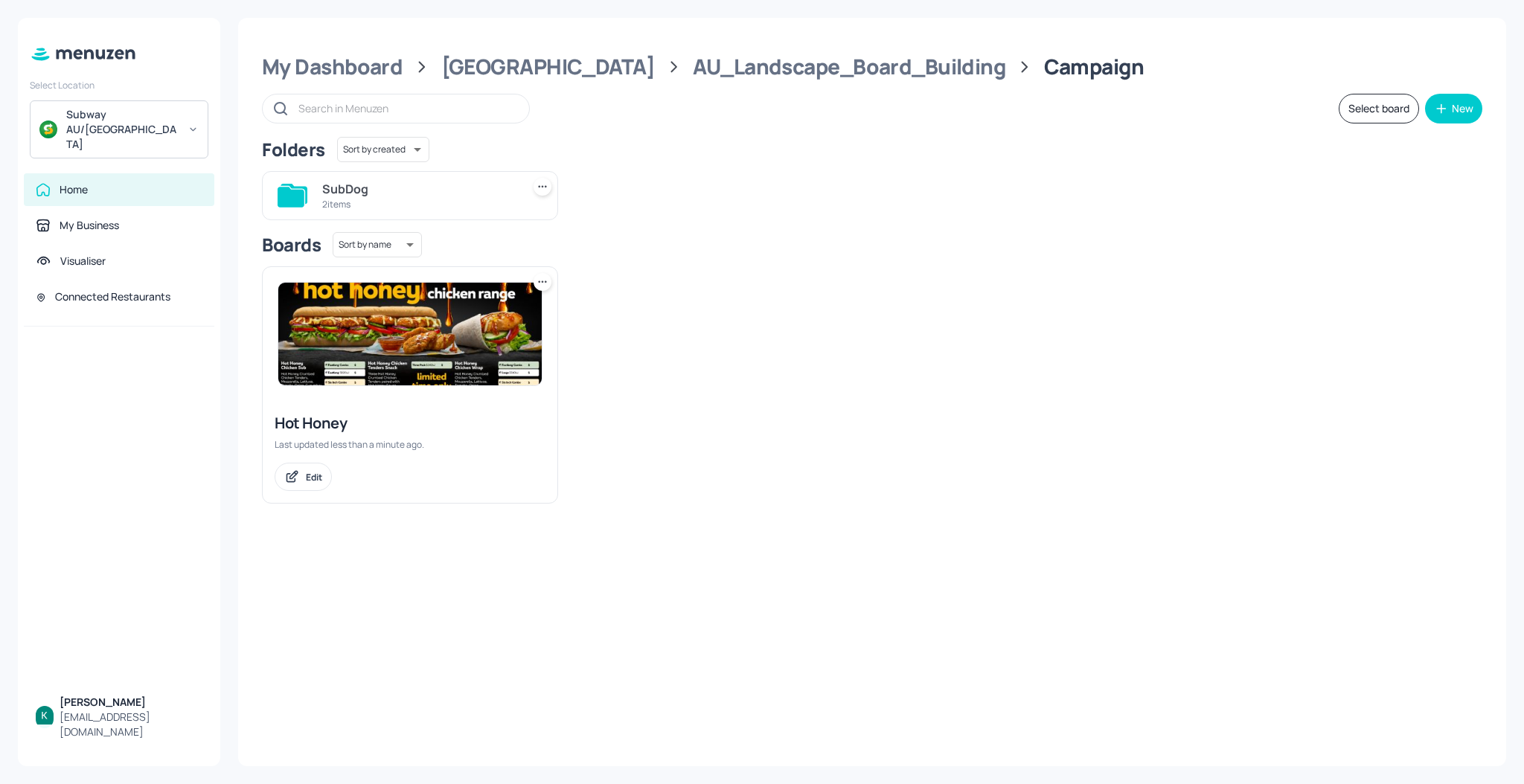
click at [420, 192] on div "SubDog" at bounding box center [419, 189] width 194 height 18
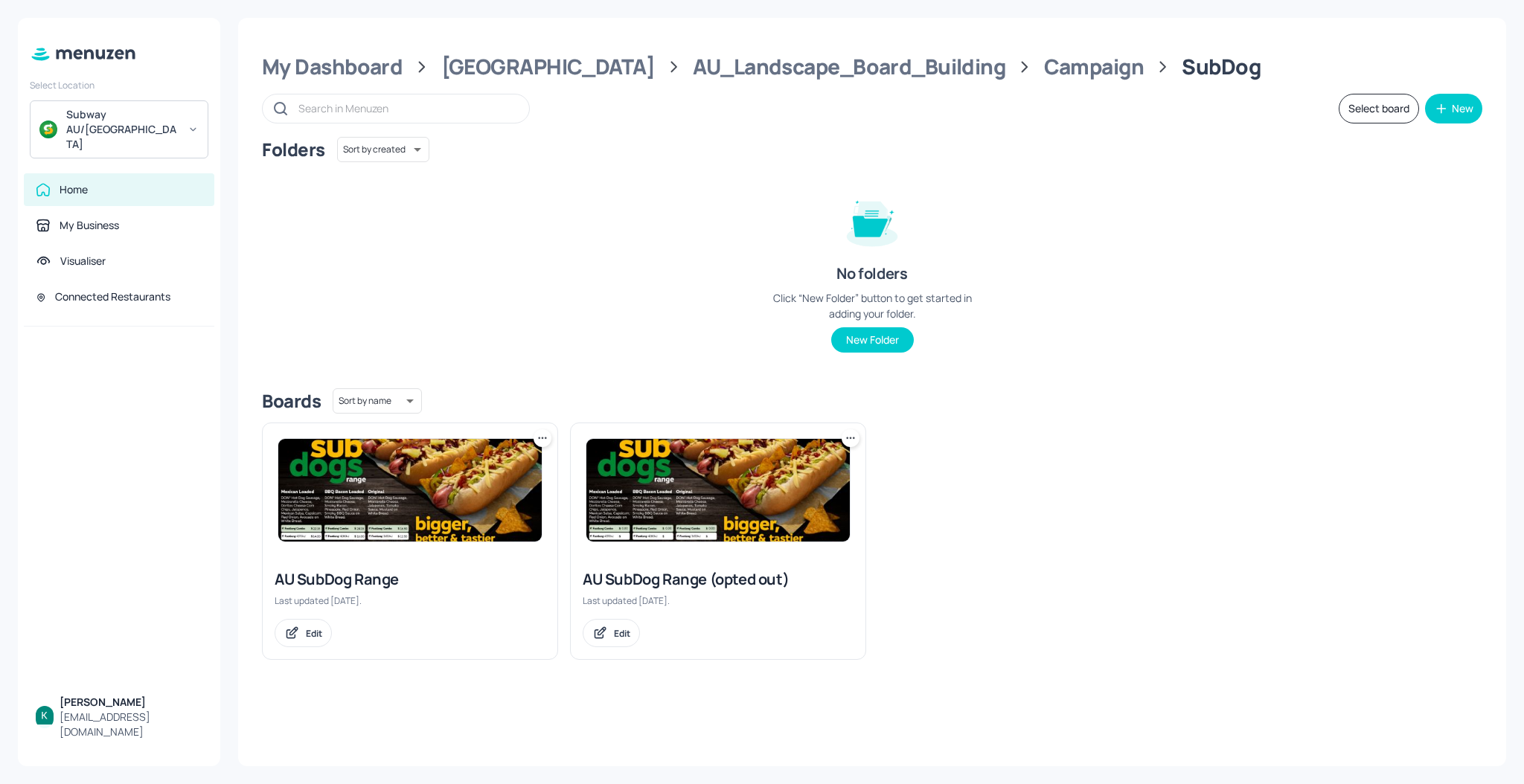
click at [429, 541] on img at bounding box center [410, 490] width 263 height 103
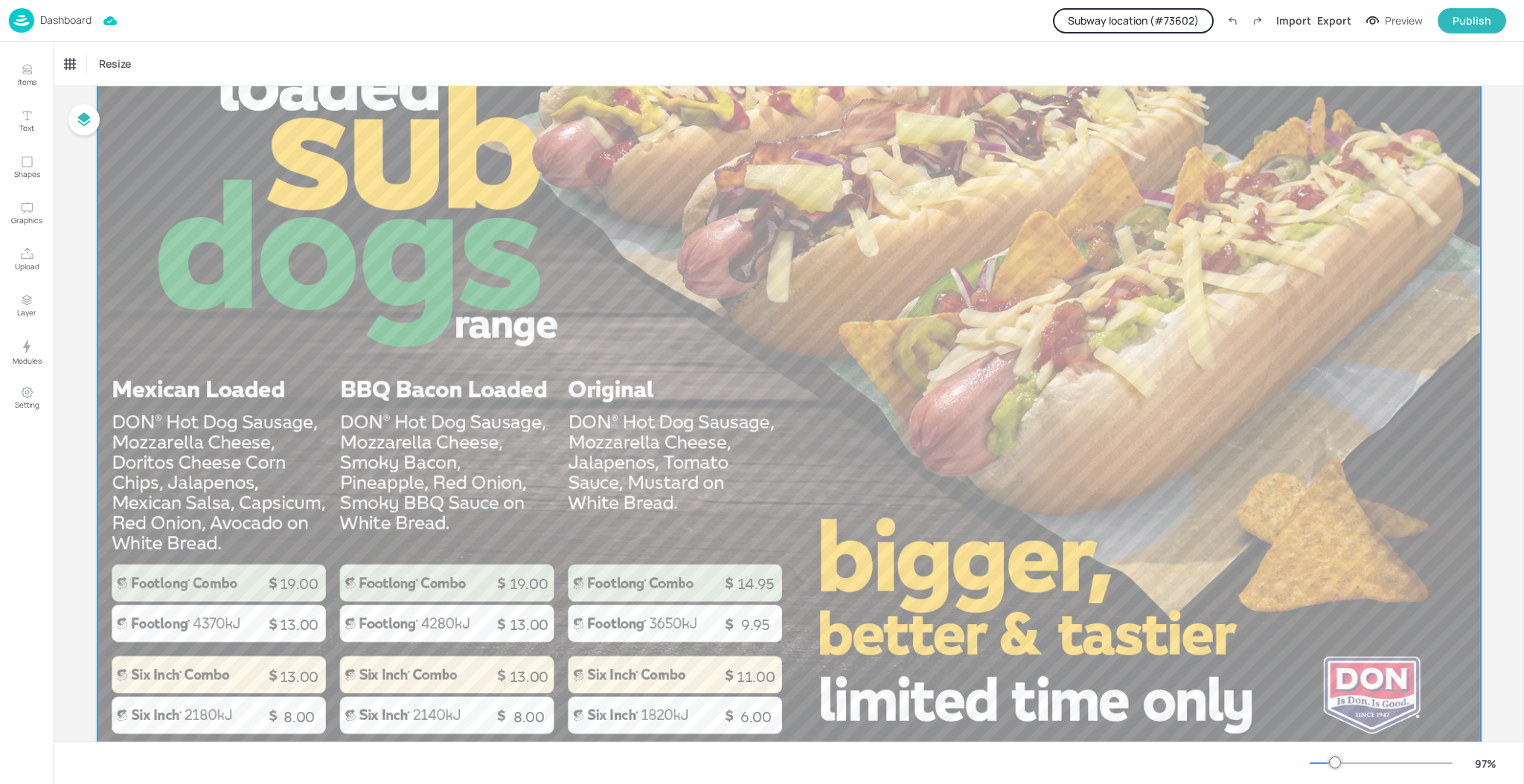
scroll to position [170, 0]
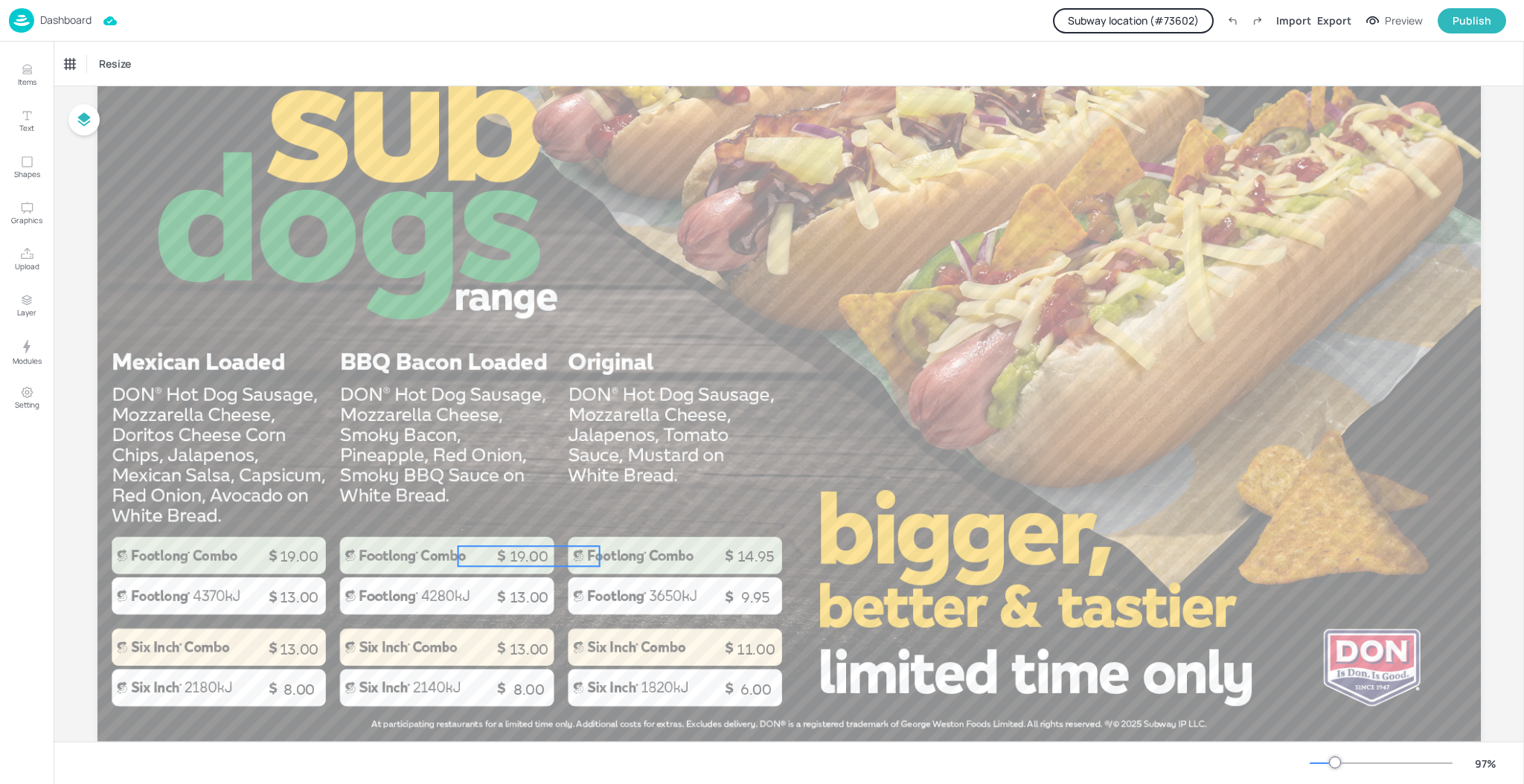
click at [532, 552] on p "19.00" at bounding box center [528, 556] width 142 height 21
